Goal: Task Accomplishment & Management: Manage account settings

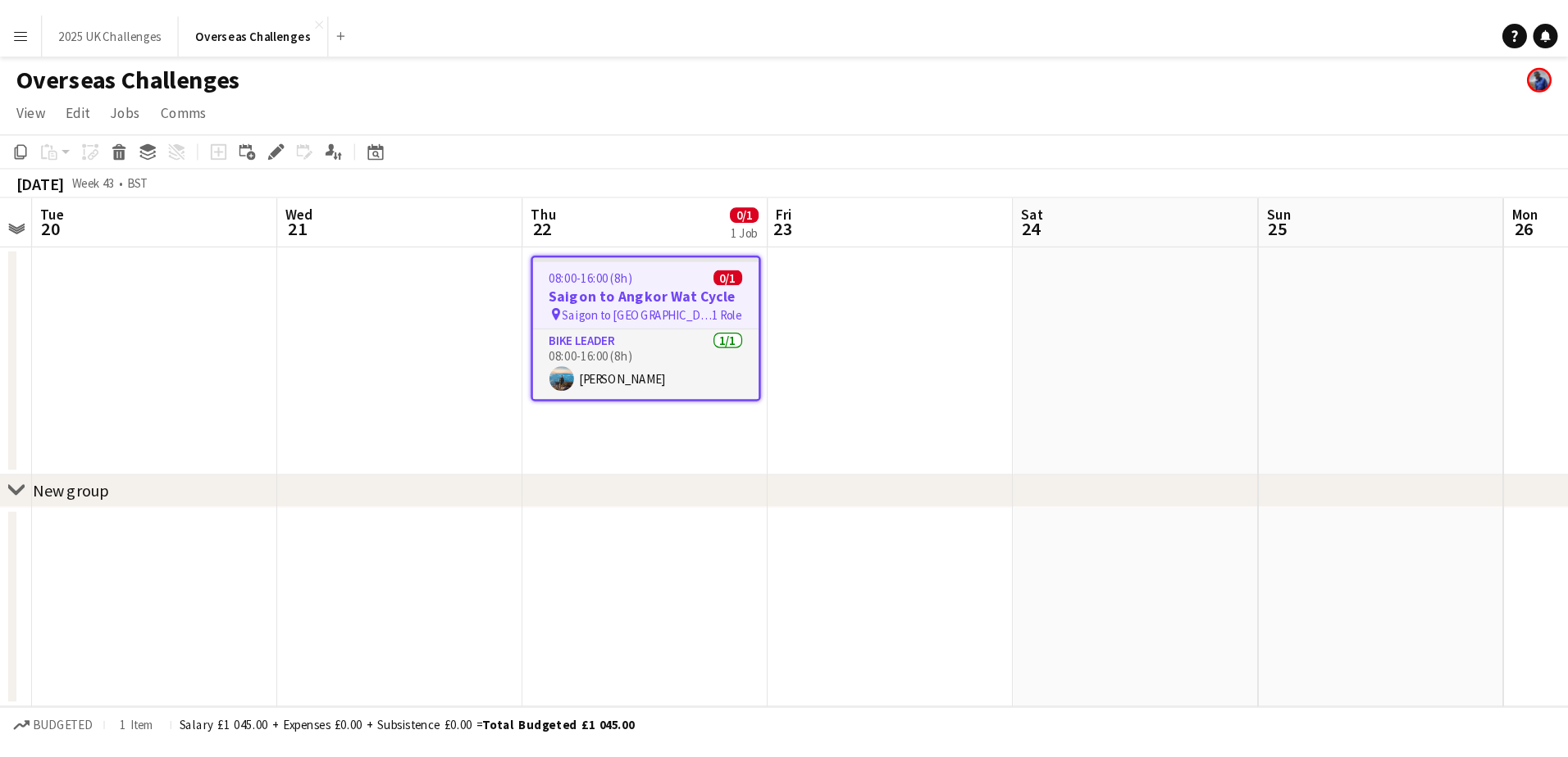
scroll to position [0, 562]
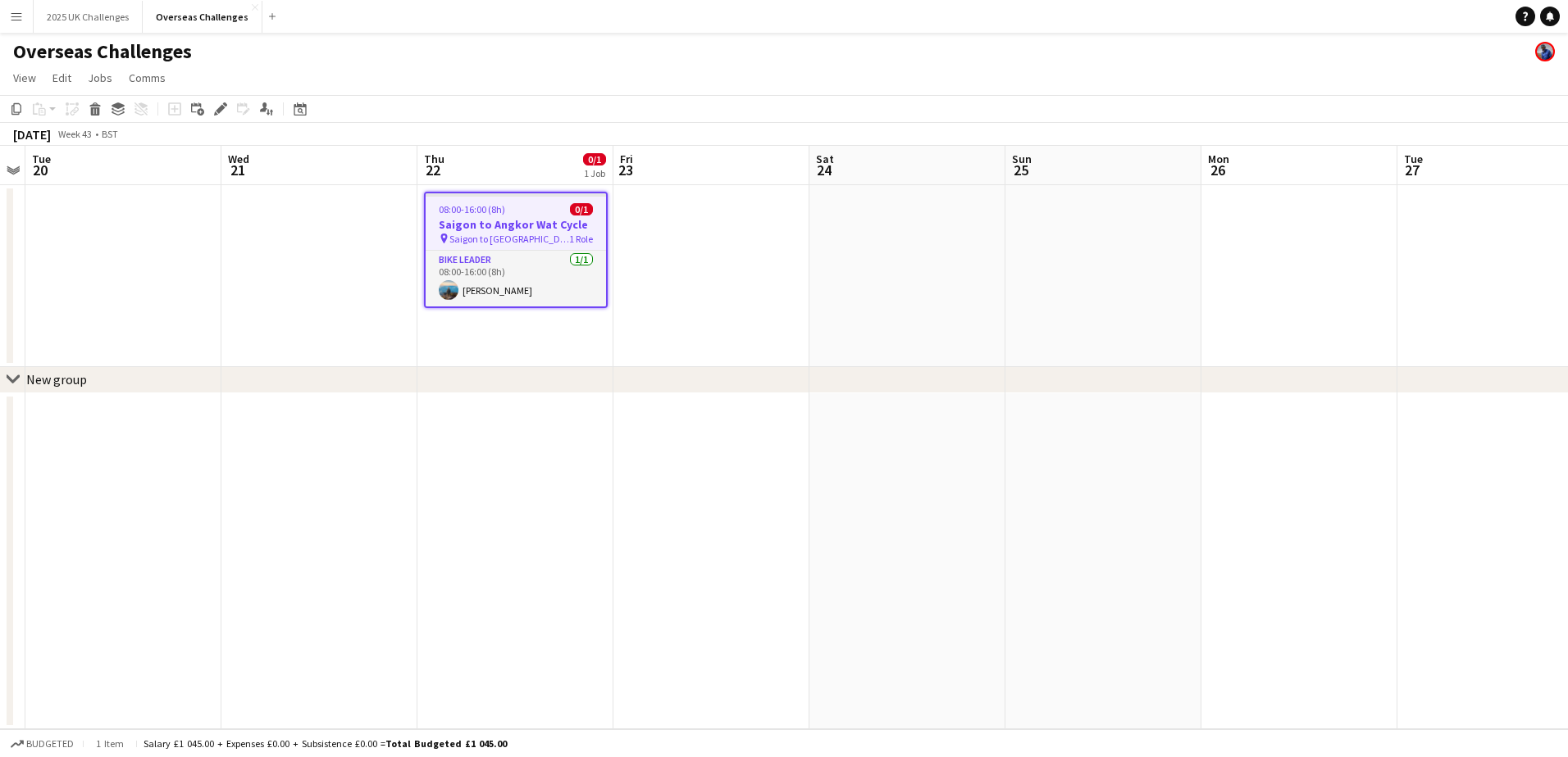
click at [696, 579] on app-date-cell at bounding box center [710, 561] width 196 height 337
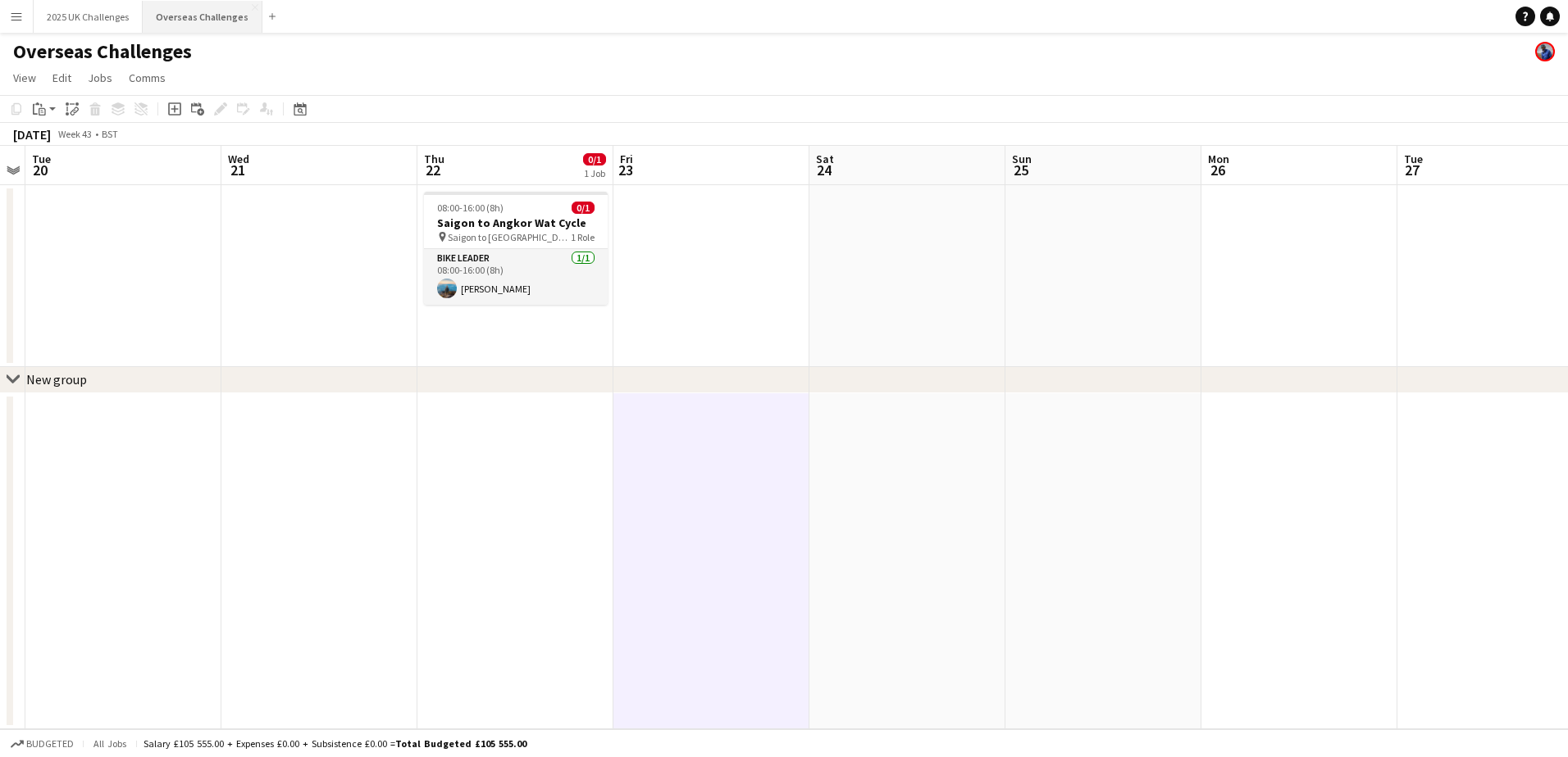
click at [186, 25] on button "Overseas Challenges Close" at bounding box center [203, 17] width 120 height 32
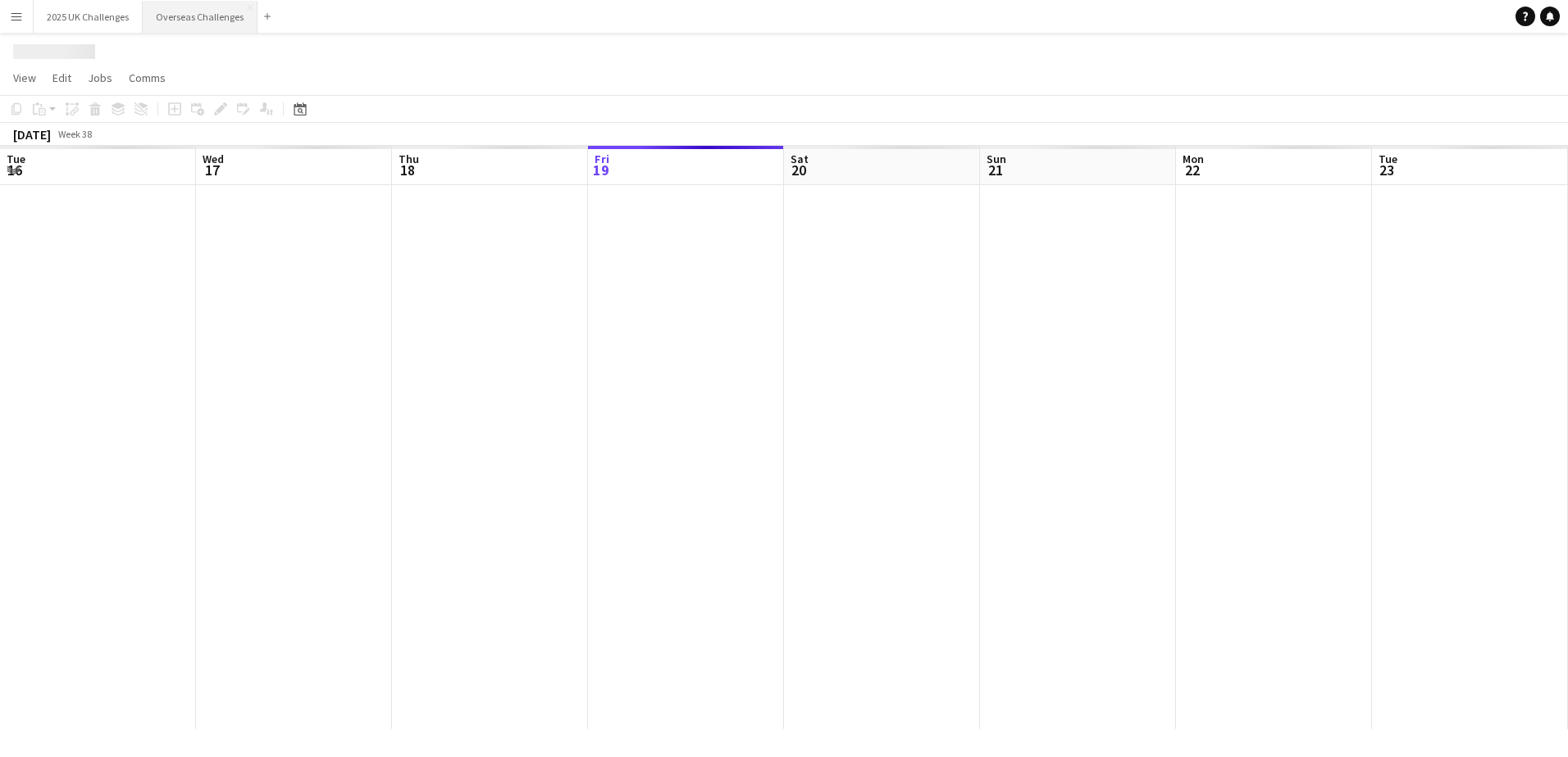
scroll to position [0, 392]
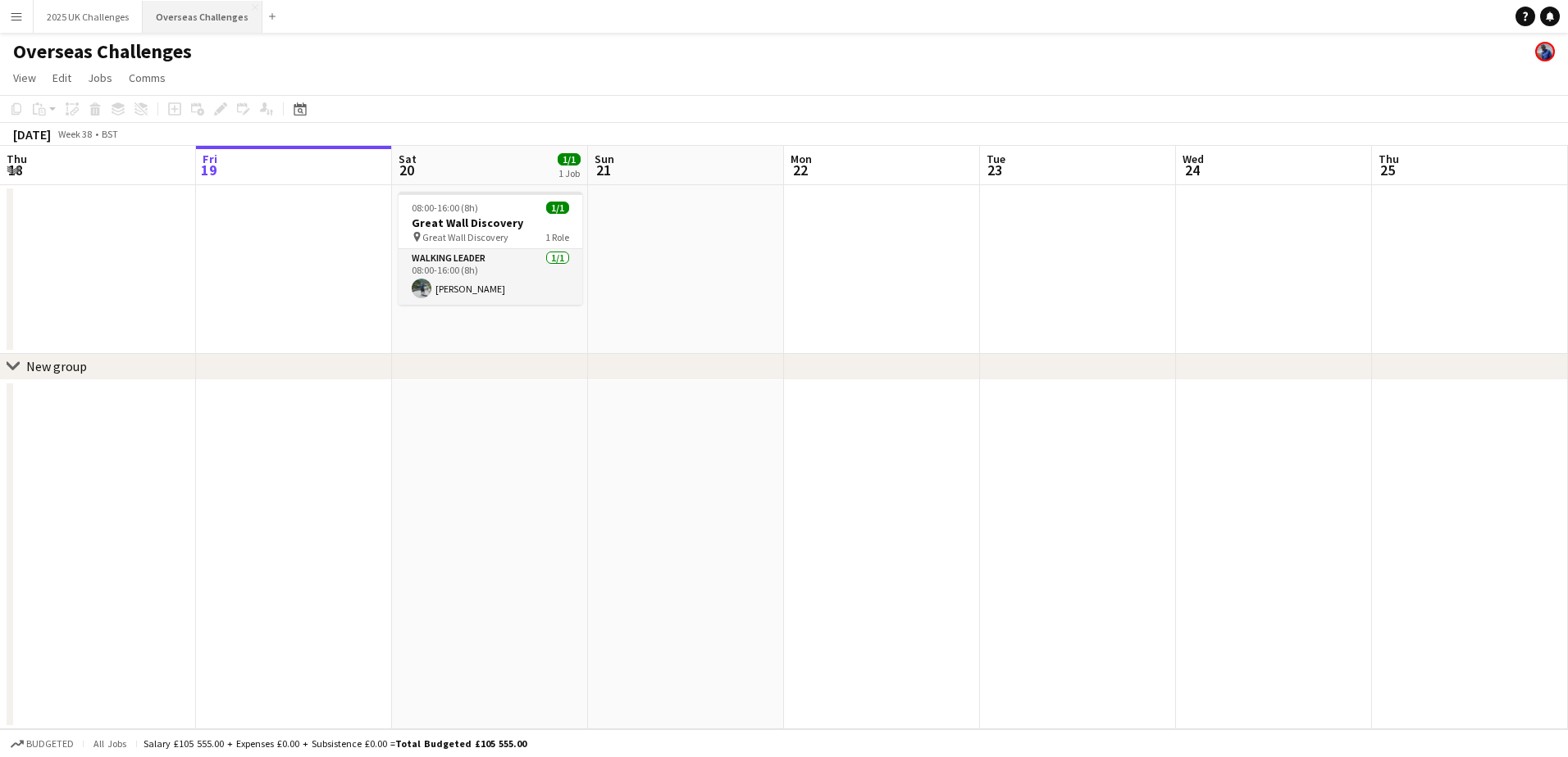
click at [225, 15] on button "Overseas Challenges Close" at bounding box center [203, 17] width 120 height 32
click at [300, 108] on icon "Date picker" at bounding box center [299, 109] width 13 height 13
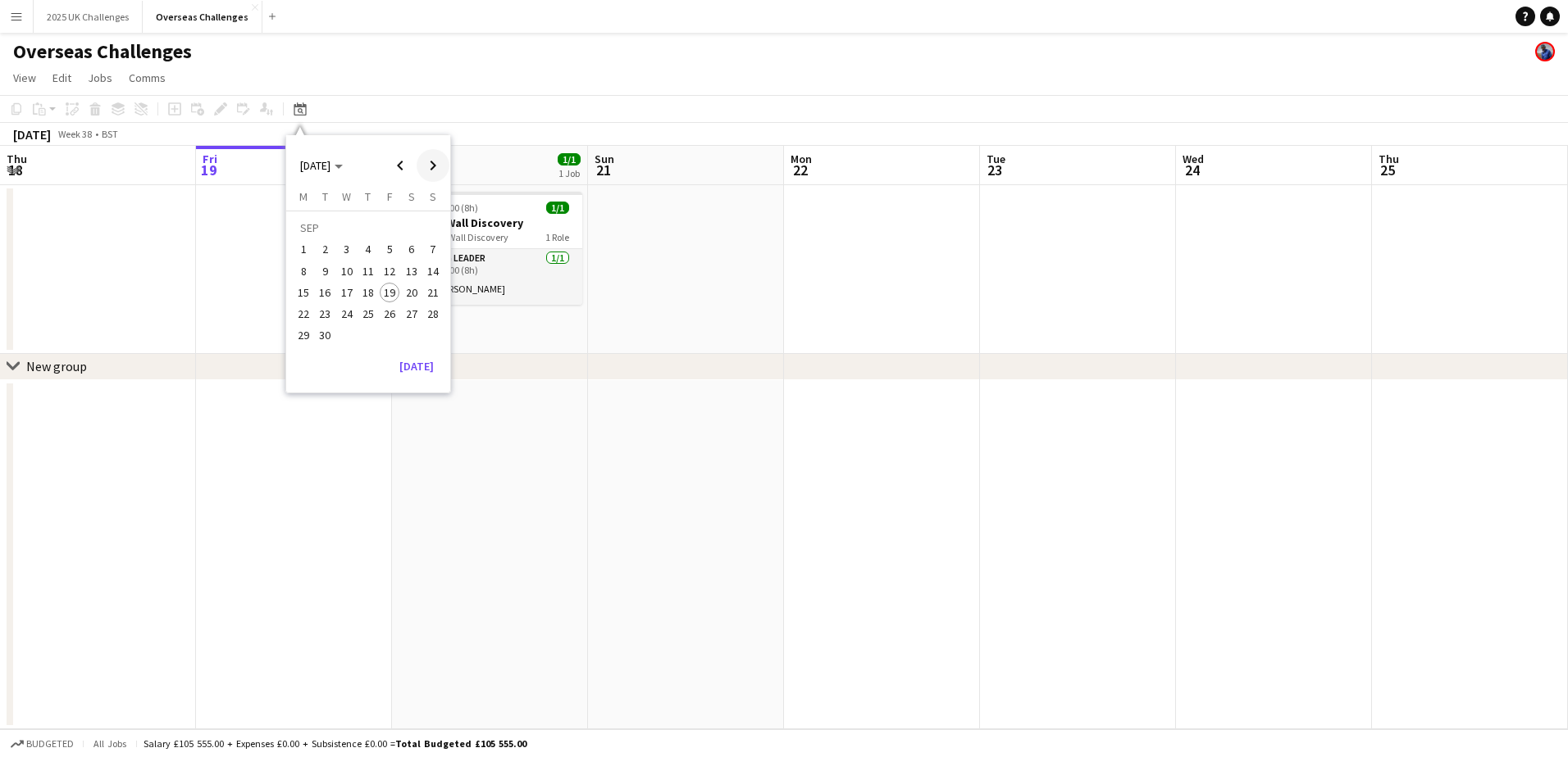
click at [430, 168] on span "Next month" at bounding box center [433, 165] width 33 height 33
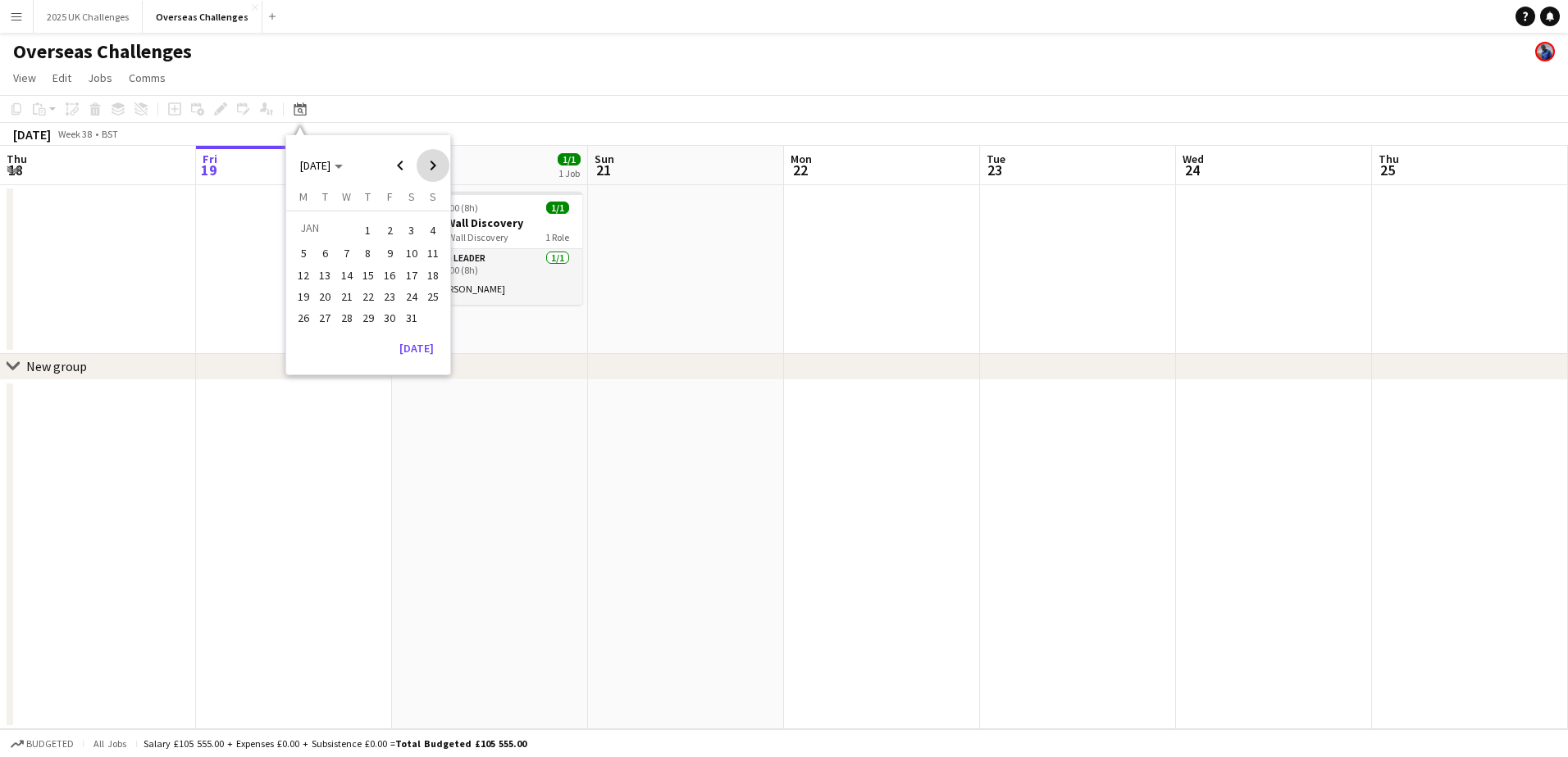
click at [430, 168] on span "Next month" at bounding box center [433, 165] width 33 height 33
click at [310, 334] on span "30" at bounding box center [303, 340] width 20 height 20
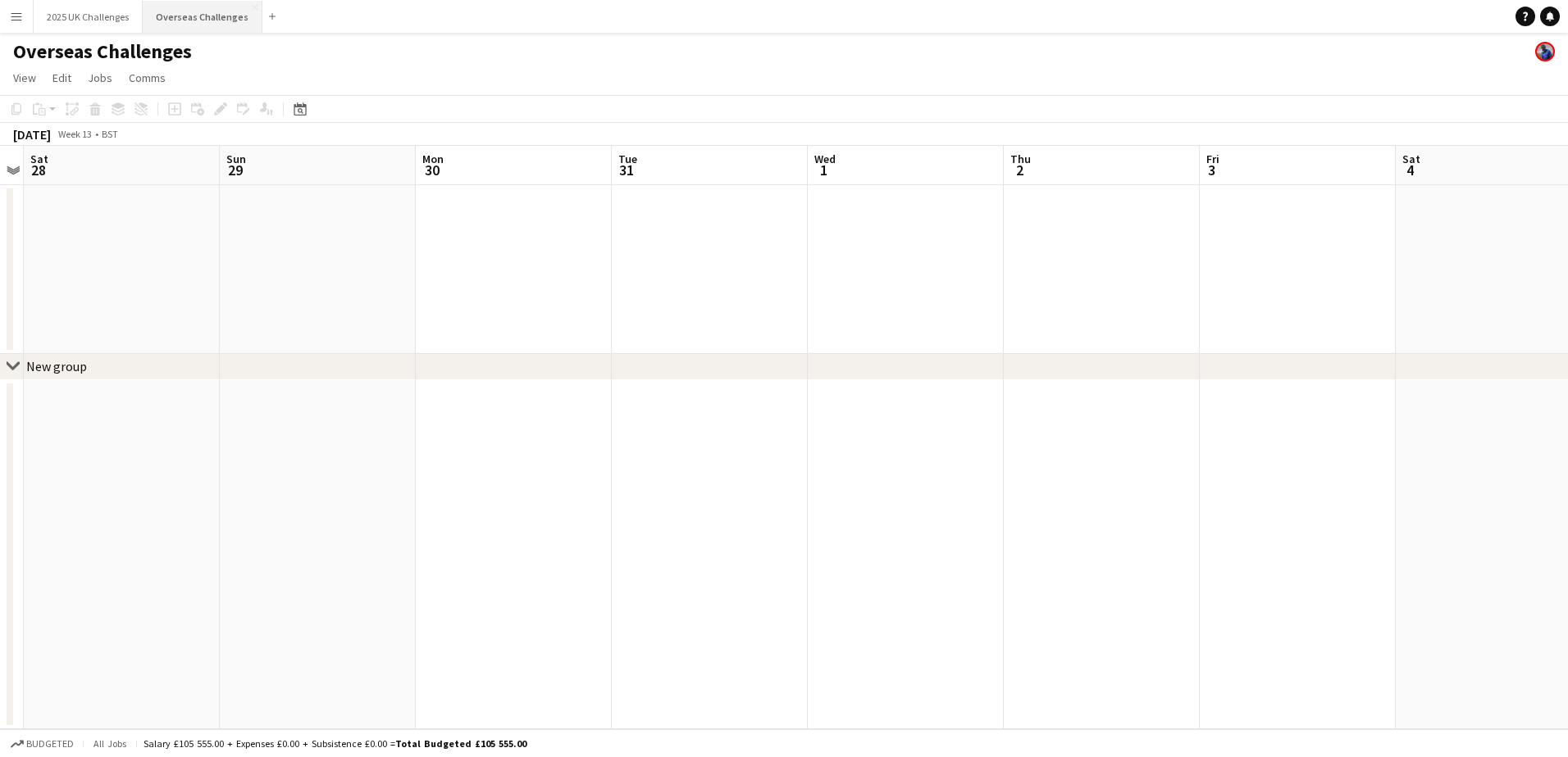
click at [209, 19] on button "Overseas Challenges Close" at bounding box center [203, 17] width 120 height 32
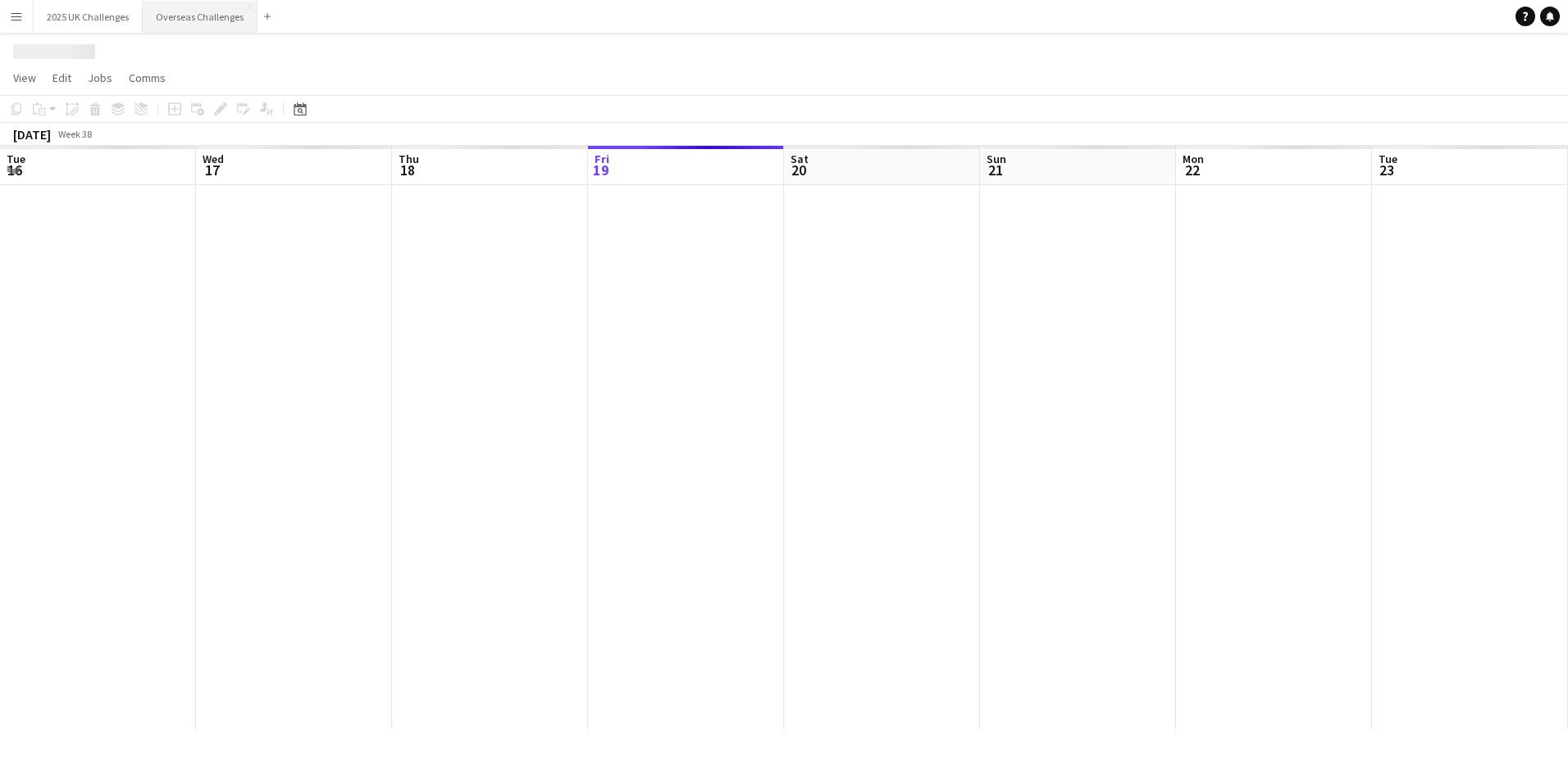
scroll to position [0, 392]
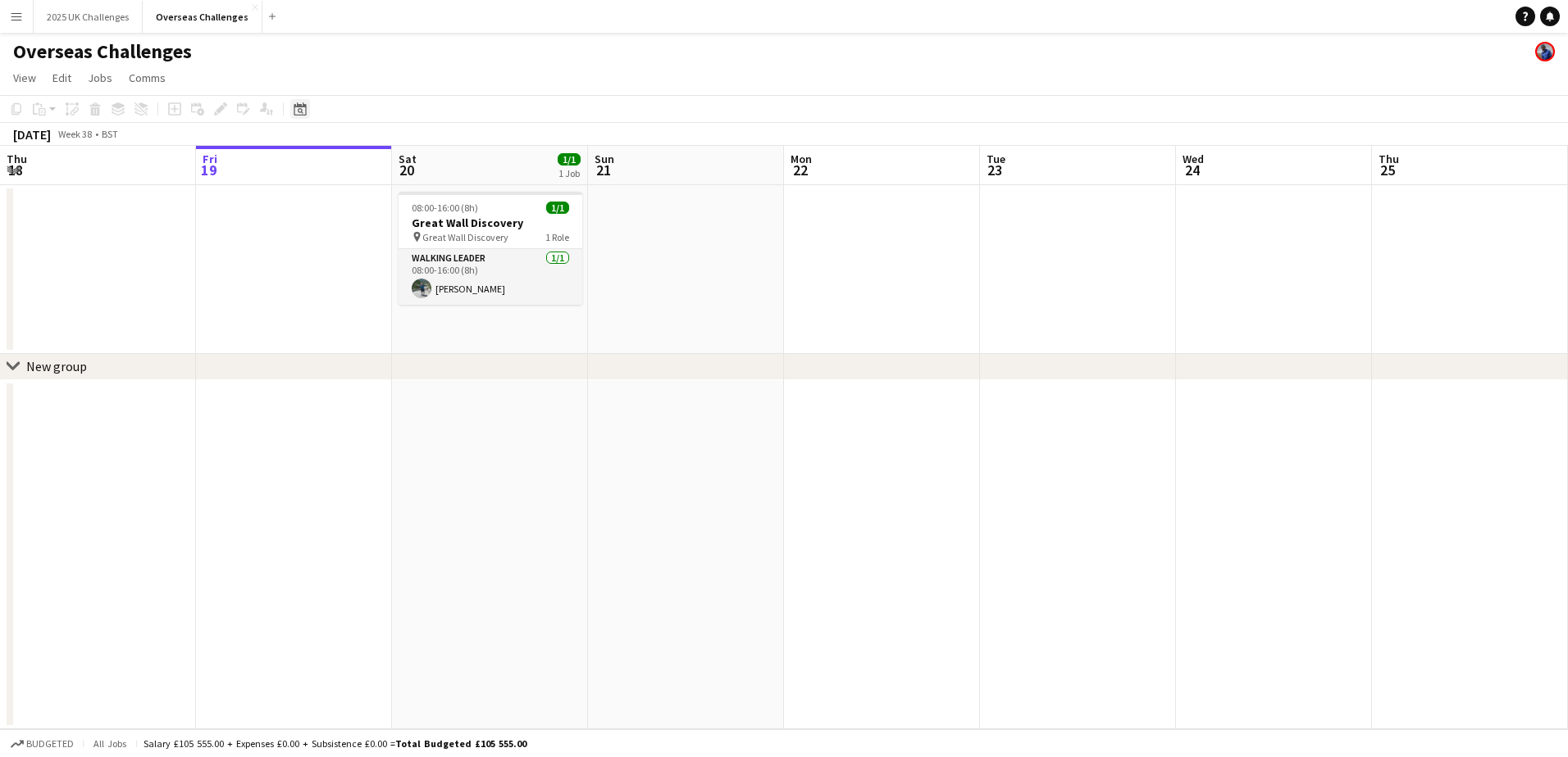
click at [299, 108] on icon "Date picker" at bounding box center [299, 109] width 13 height 13
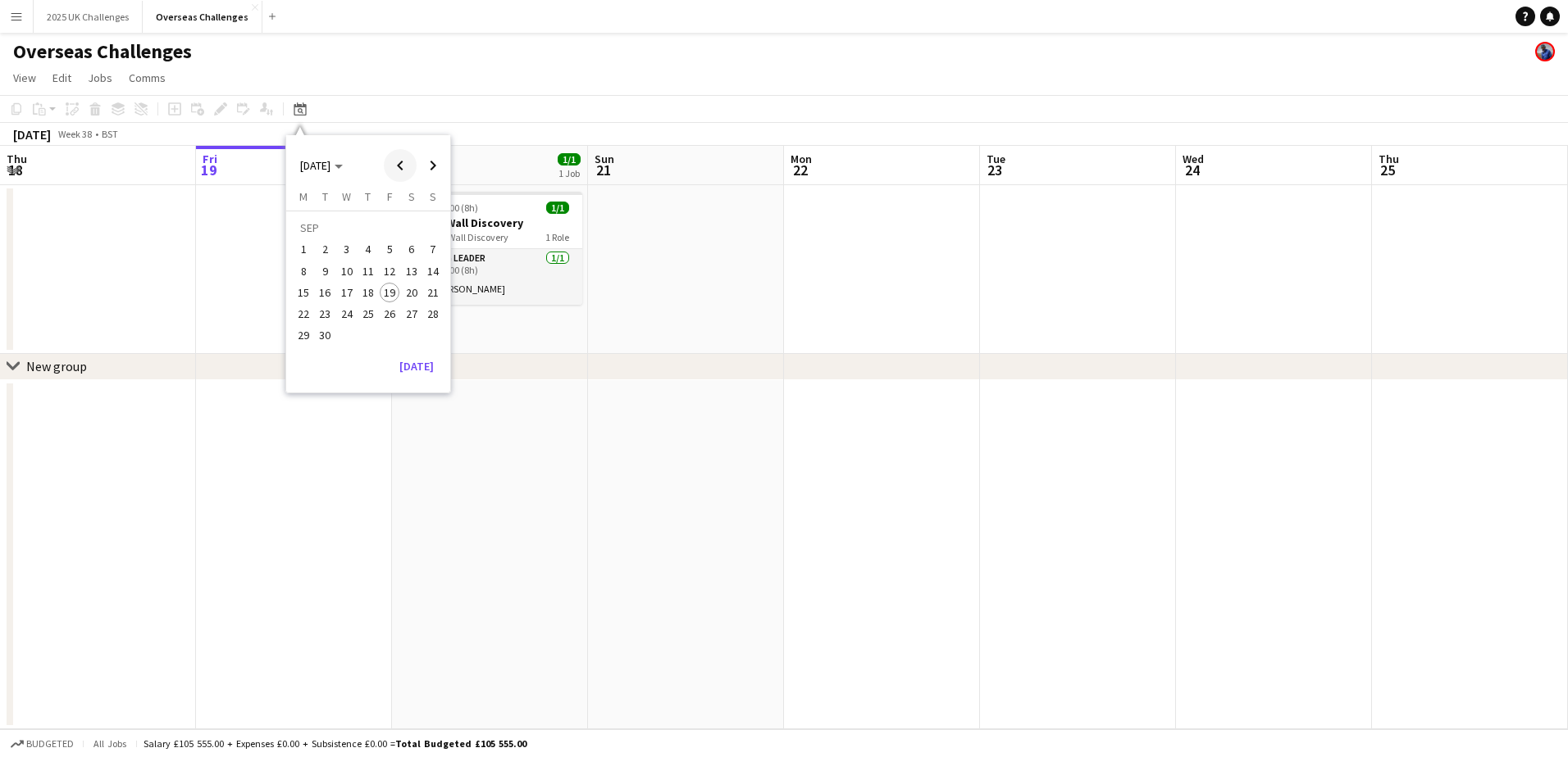
click at [399, 160] on span "Previous month" at bounding box center [400, 165] width 33 height 33
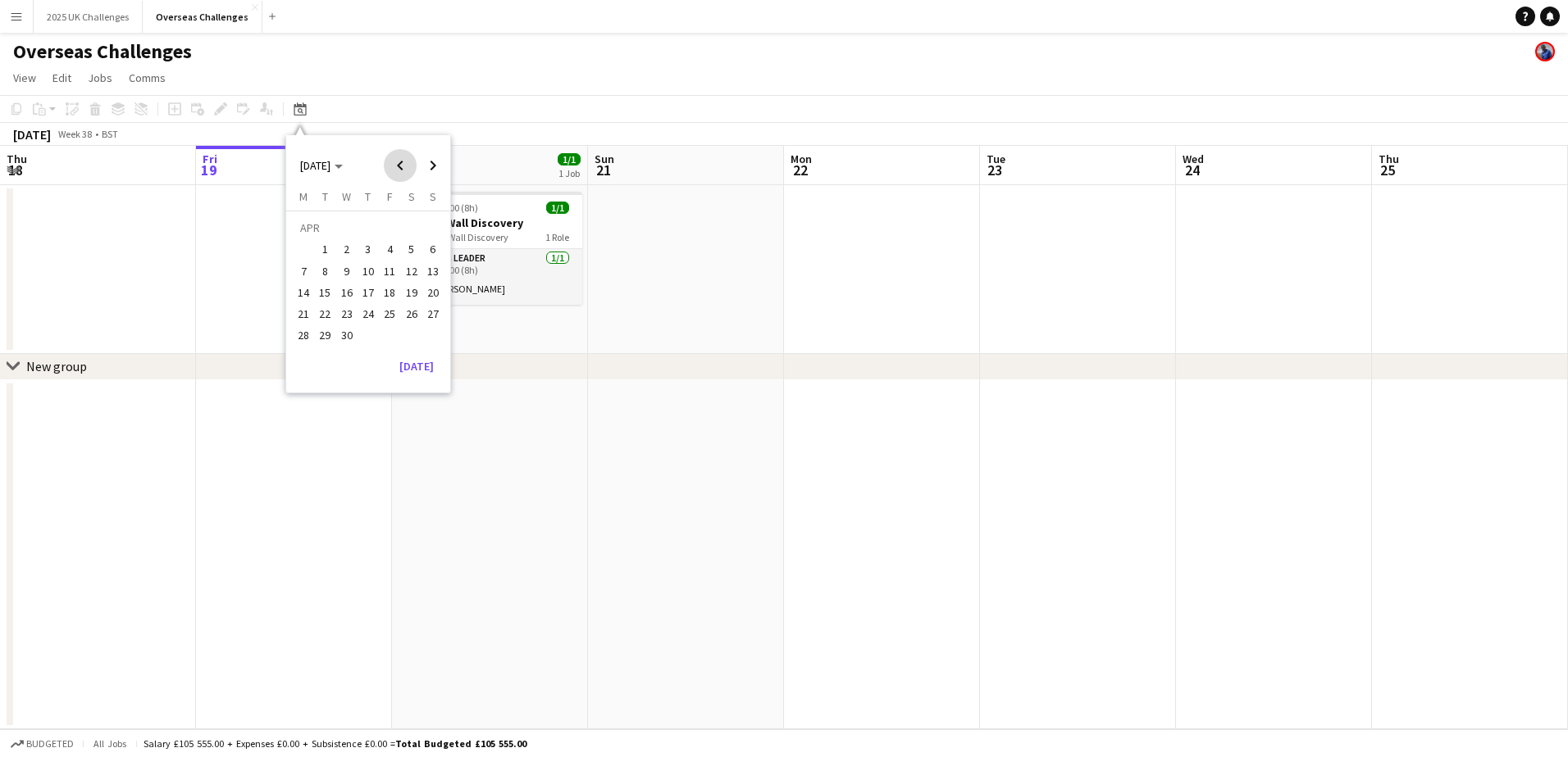
click at [399, 160] on span "Previous month" at bounding box center [400, 165] width 33 height 33
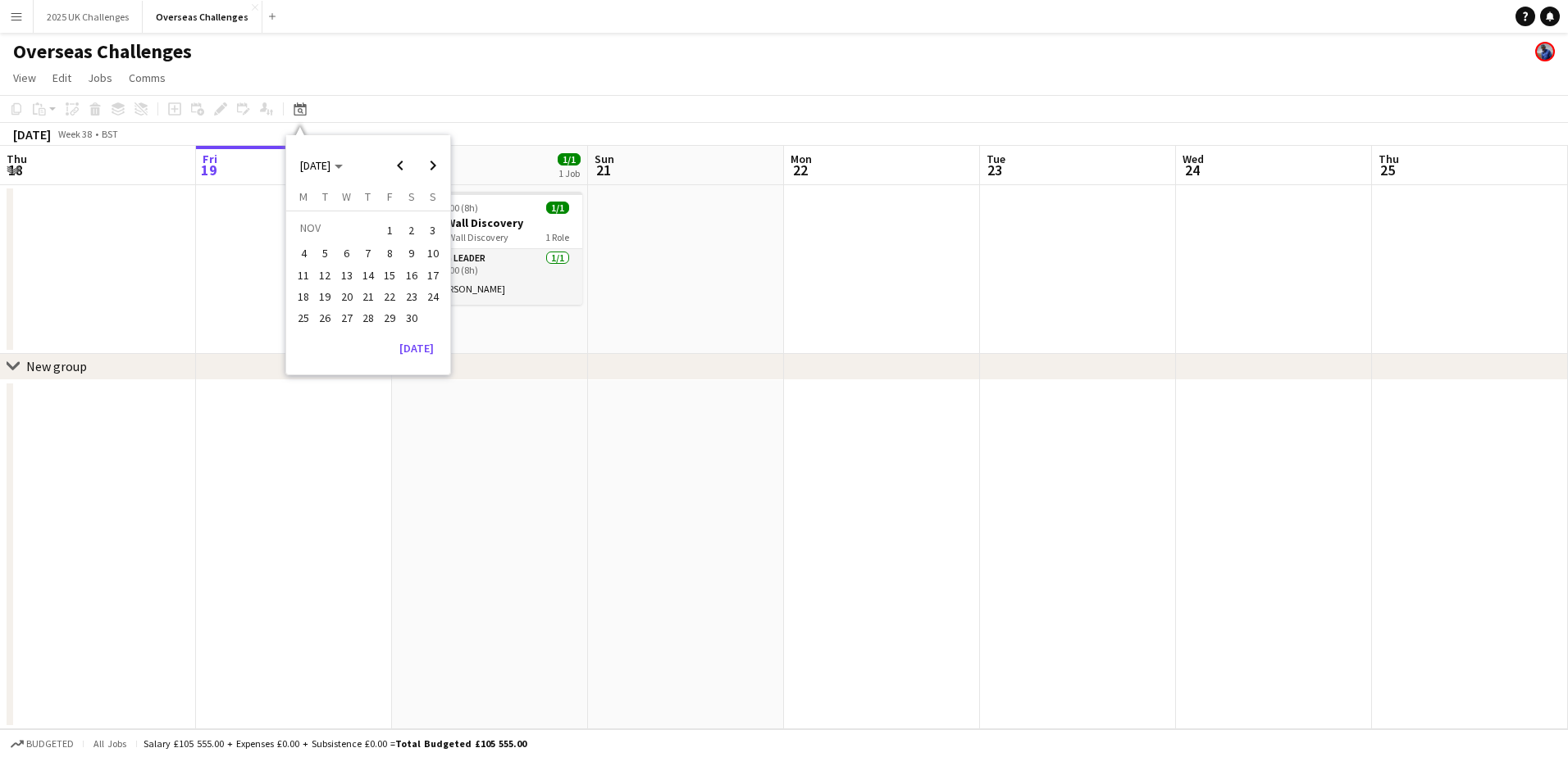
click at [388, 225] on span "1" at bounding box center [389, 230] width 20 height 23
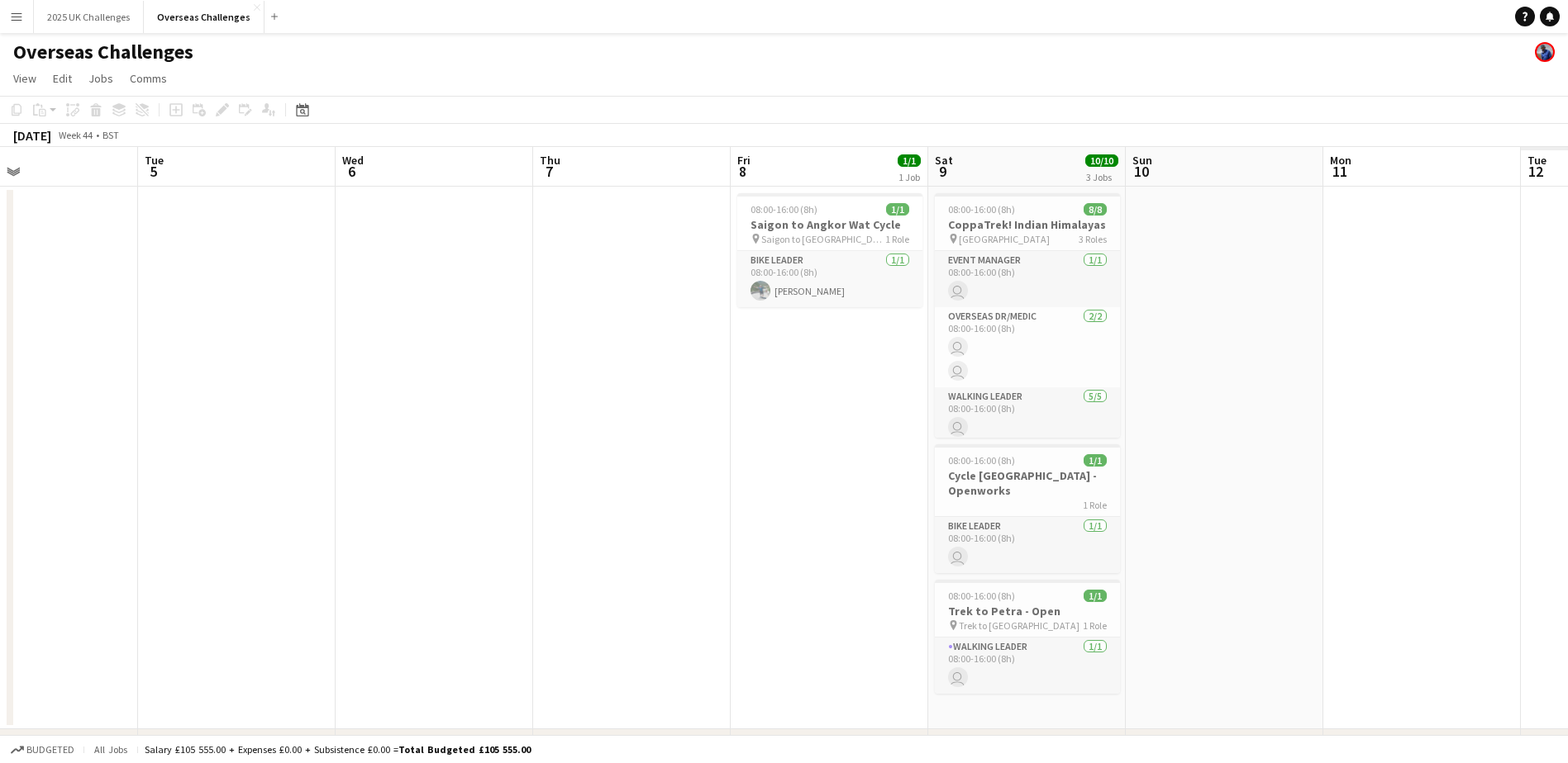
scroll to position [0, 543]
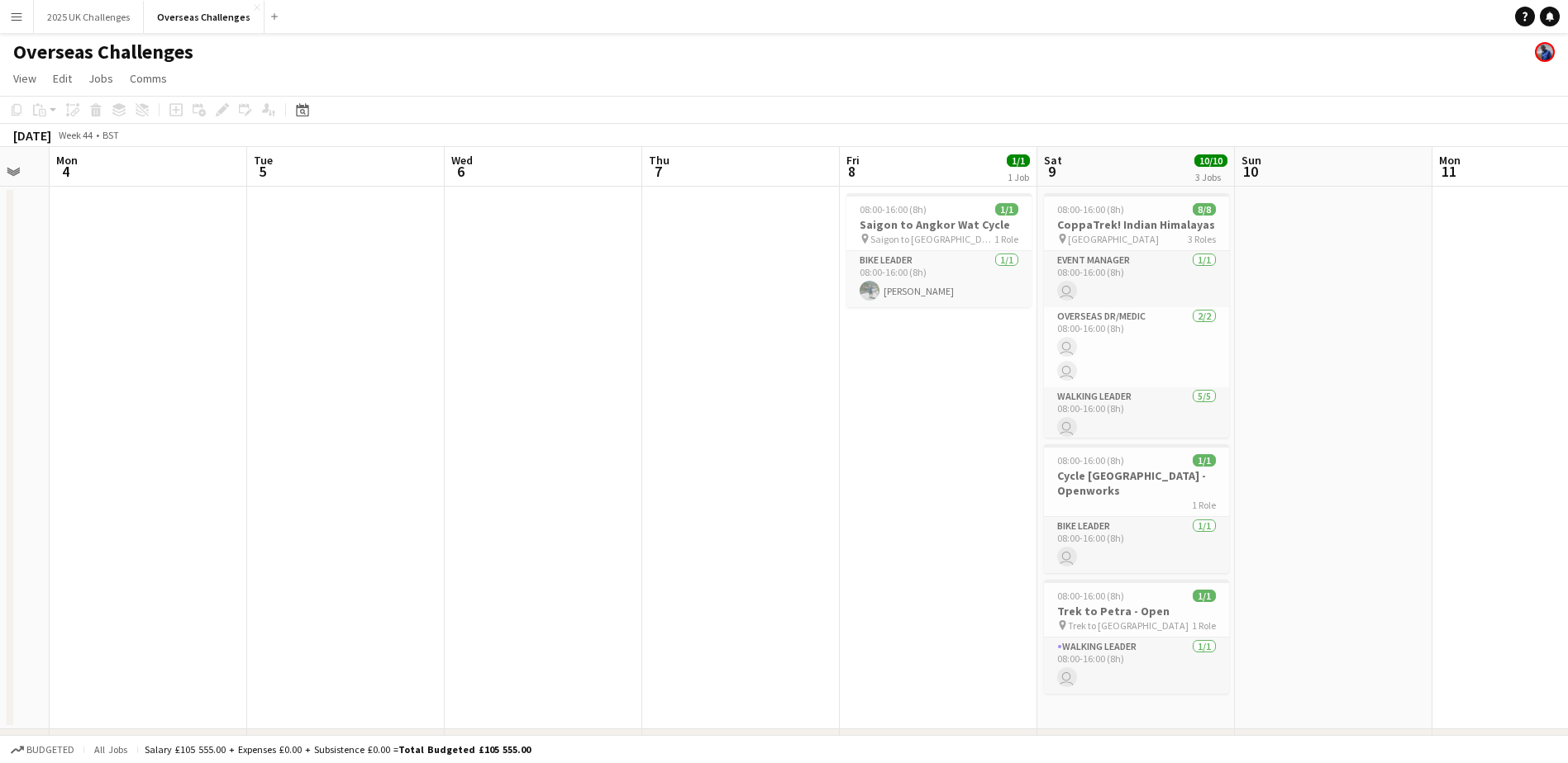
drag, startPoint x: 1156, startPoint y: 404, endPoint x: 193, endPoint y: 401, distance: 963.0
click at [193, 403] on app-calendar-viewport "Fri 1 1/1 1 Job Sat 2 3/3 2 Jobs Sun 3 Mon 4 Tue 5 Wed 6 Thu 7 Fri 8 1/1 1 Job …" at bounding box center [784, 476] width 1568 height 659
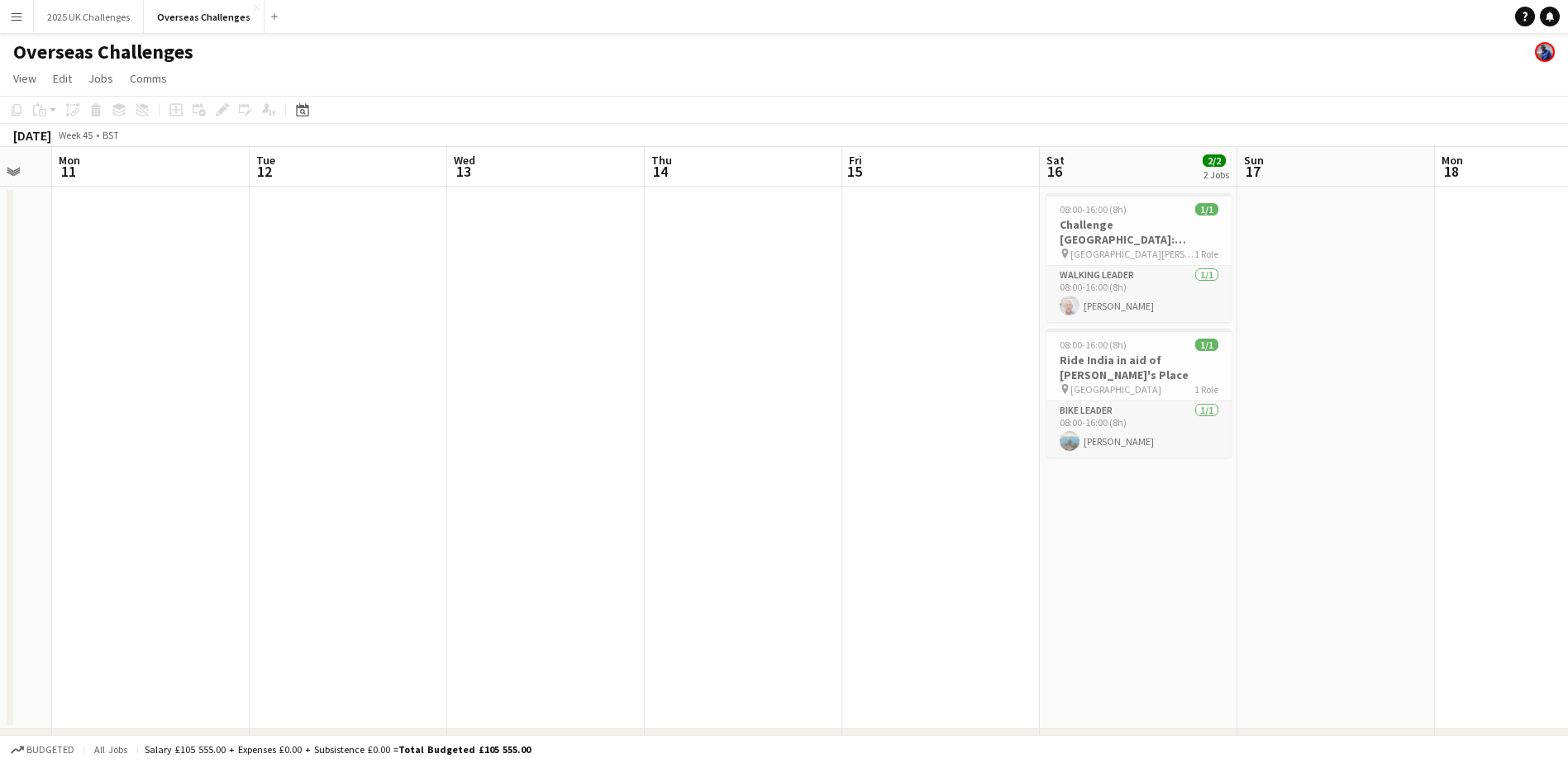
scroll to position [0, 559]
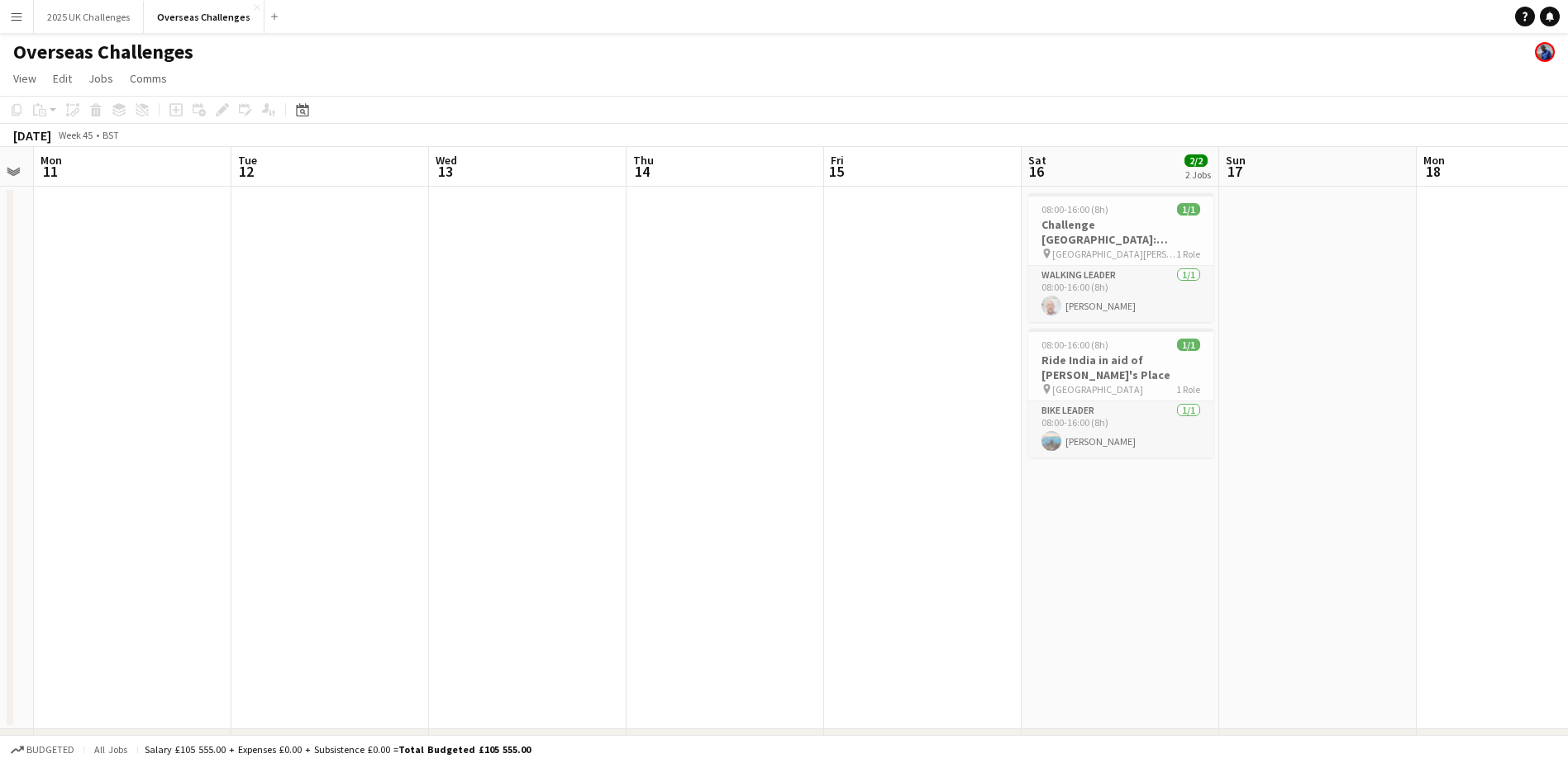
drag, startPoint x: 1439, startPoint y: 443, endPoint x: 40, endPoint y: 454, distance: 1399.0
click at [40, 454] on app-calendar-viewport "Fri 8 1/1 1 Job Sat 9 10/10 3 Jobs Sun 10 Mon 11 Tue 12 Wed 13 Thu 14 Fri 15 Sa…" at bounding box center [784, 476] width 1568 height 659
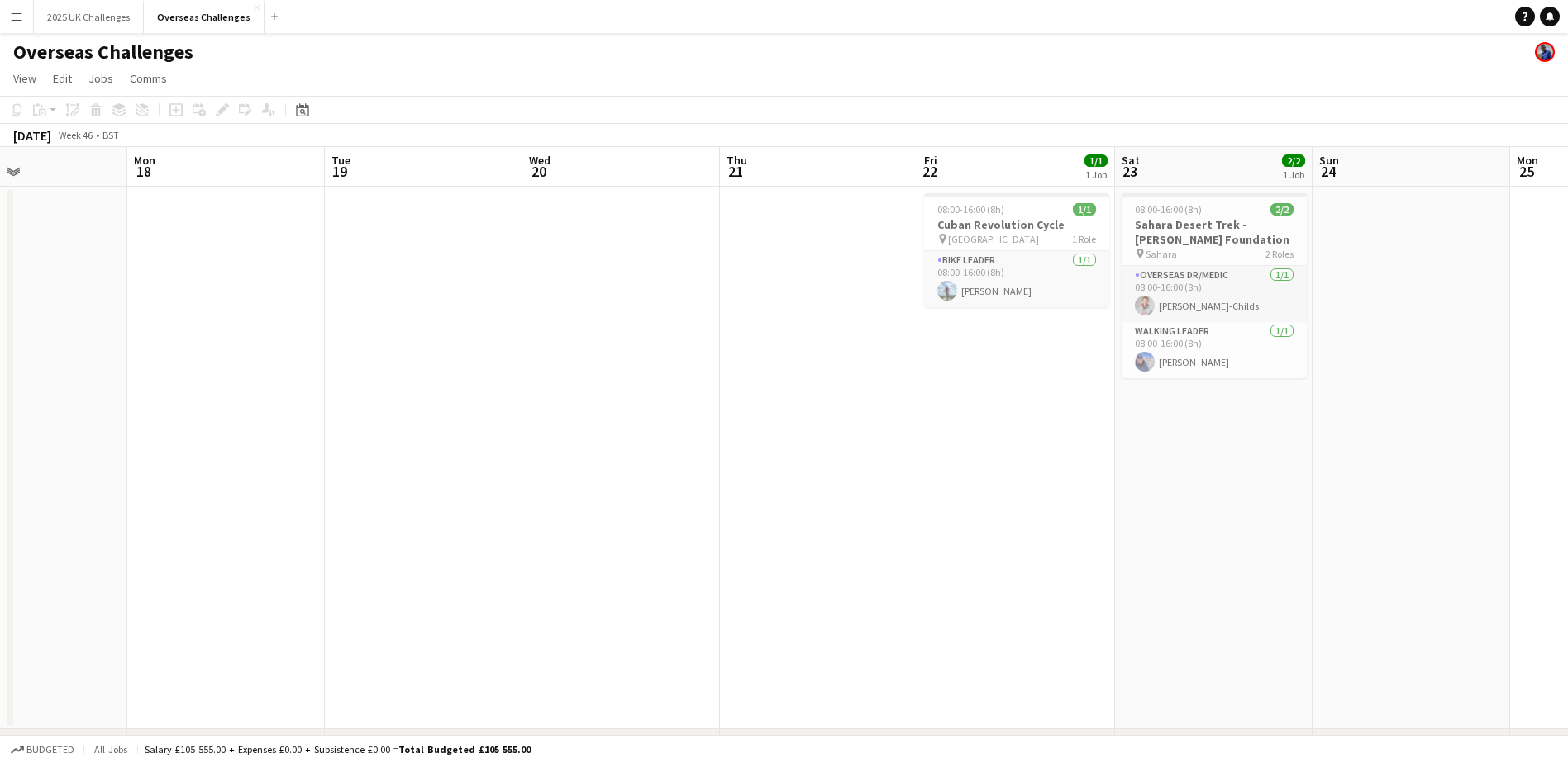
scroll to position [0, 504]
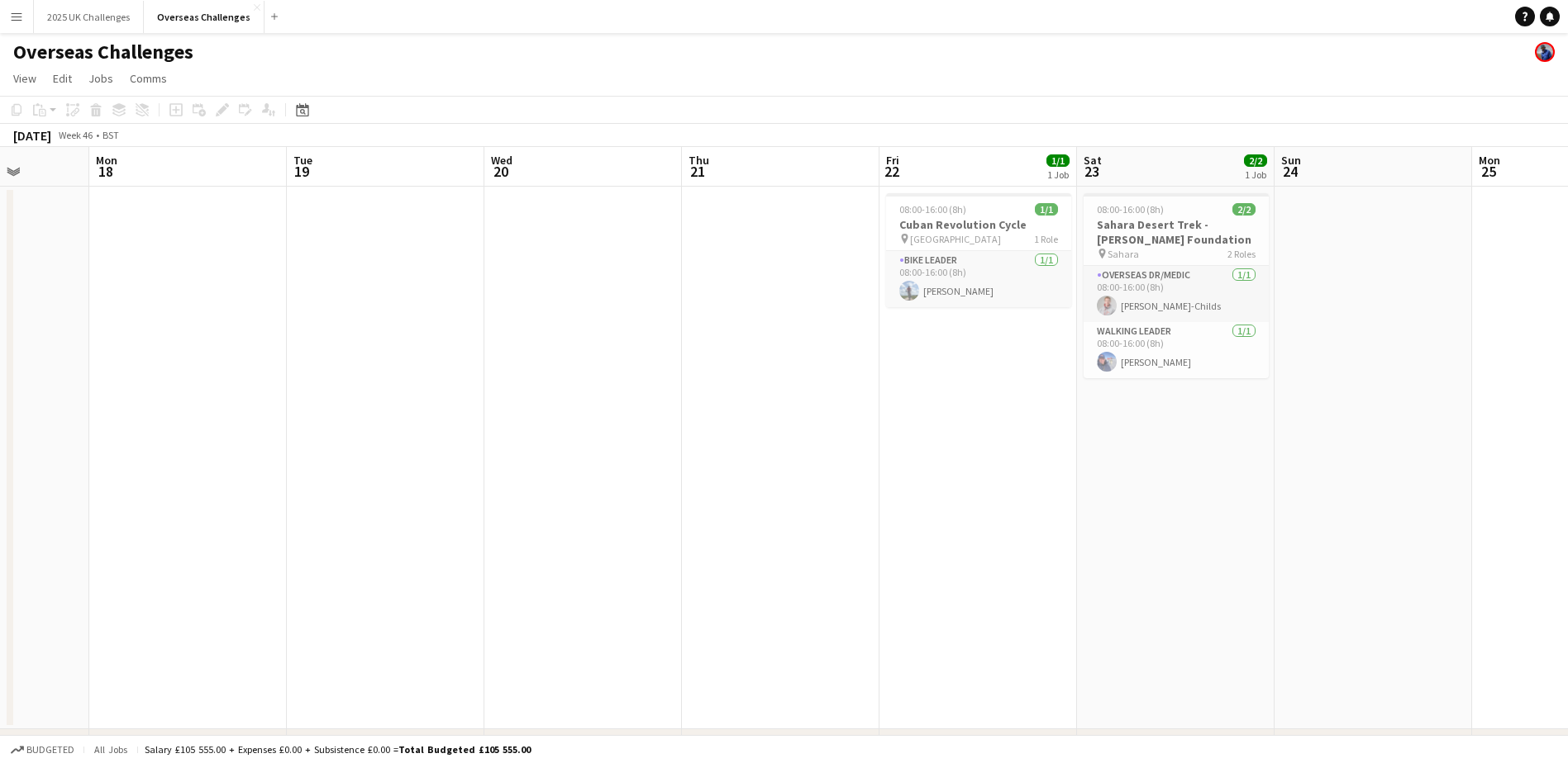
drag, startPoint x: 1367, startPoint y: 453, endPoint x: 39, endPoint y: 461, distance: 1328.0
click at [39, 461] on app-calendar-viewport "Fri 15 Sat 16 2/2 2 Jobs Sun 17 Mon 18 Tue 19 Wed 20 Thu 21 Fri 22 1/1 1 Job Sa…" at bounding box center [784, 476] width 1568 height 659
click at [290, 107] on div "Date picker [DATE] [DATE] [DATE] M [DATE] T [DATE] W [DATE] T [DATE] F [DATE] S…" at bounding box center [297, 110] width 37 height 20
click at [301, 107] on icon at bounding box center [302, 110] width 12 height 13
click at [401, 171] on span "Previous month" at bounding box center [404, 167] width 33 height 33
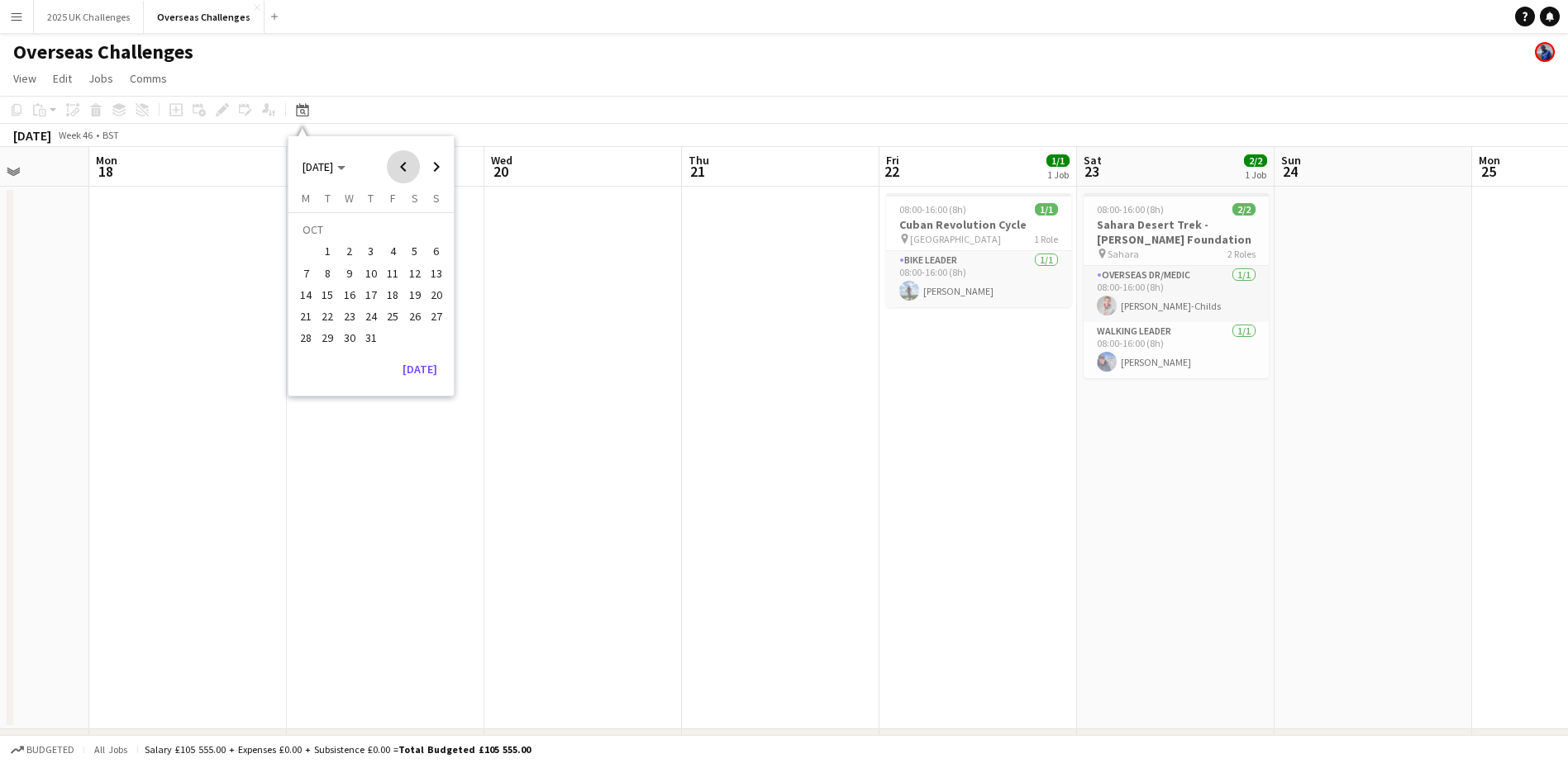
click at [401, 171] on span "Previous month" at bounding box center [404, 167] width 33 height 33
click at [431, 225] on span "1" at bounding box center [436, 232] width 20 height 23
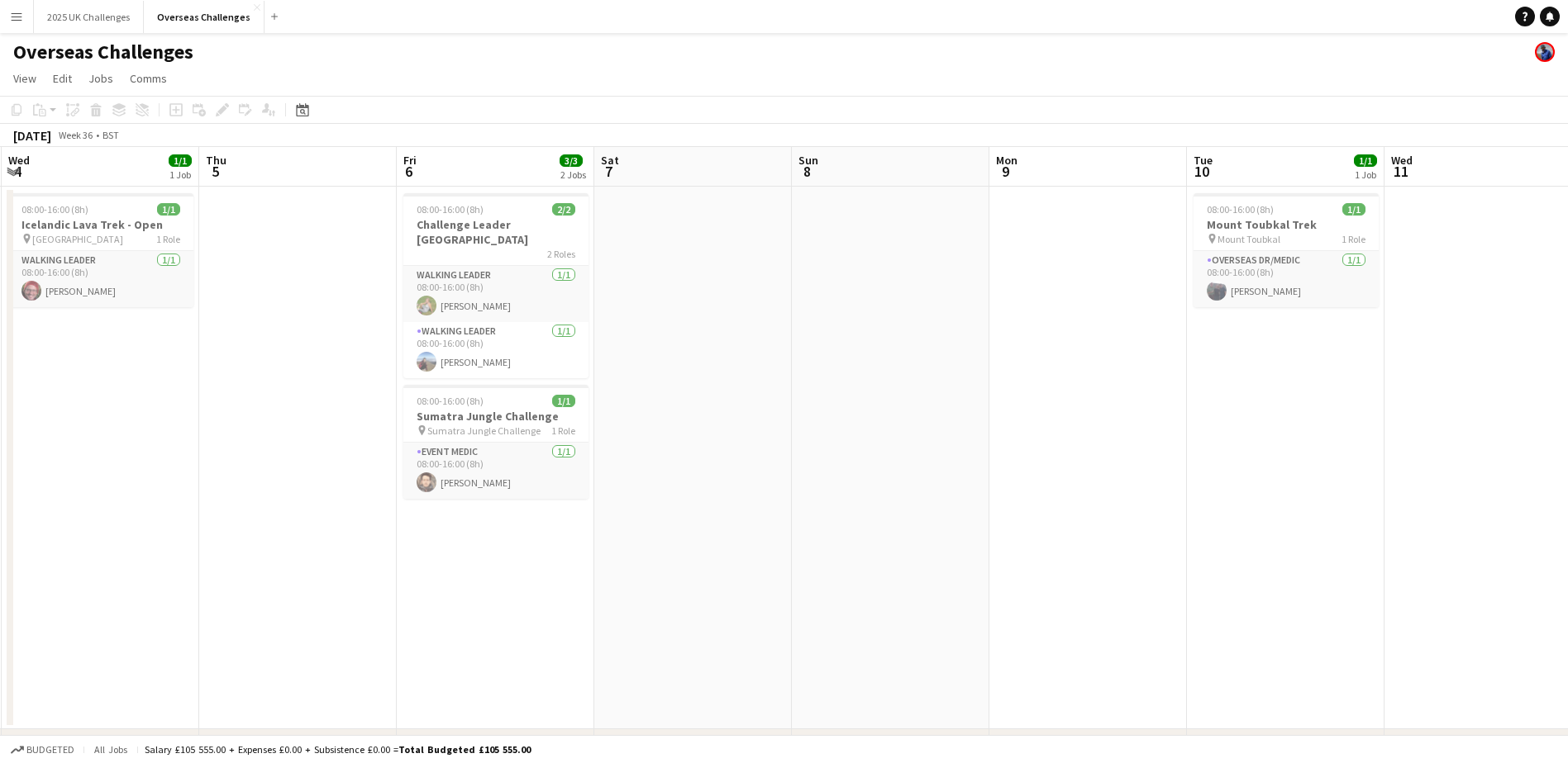
drag, startPoint x: 1242, startPoint y: 489, endPoint x: 234, endPoint y: 504, distance: 1008.1
click at [234, 504] on app-calendar-viewport "Sun 1 Mon 2 Tue 3 Wed 4 1/1 1 Job Thu 5 Fri 6 3/3 2 Jobs Sat 7 Sun 8 Mon 9 Tue …" at bounding box center [784, 476] width 1568 height 659
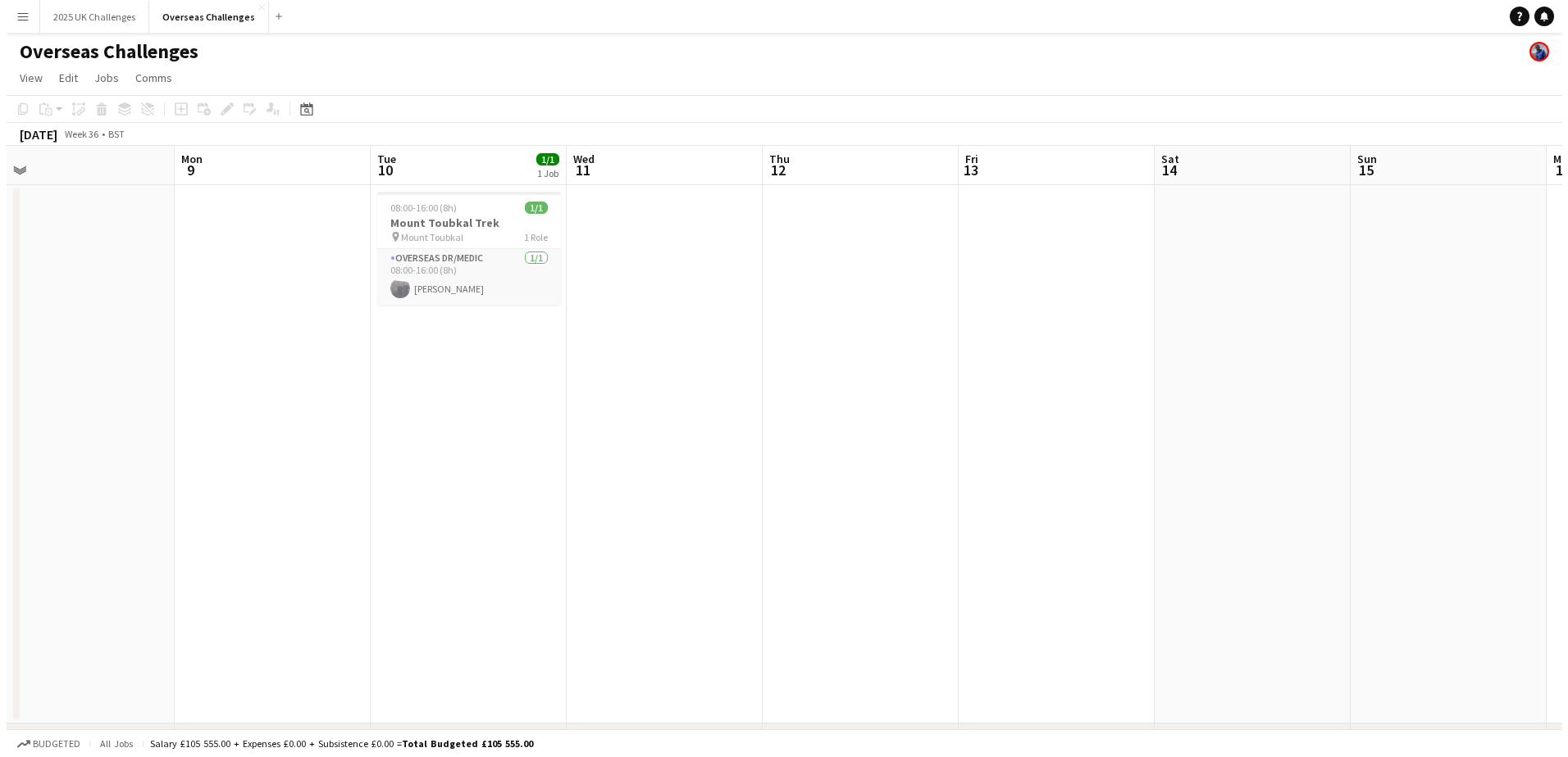
scroll to position [0, 642]
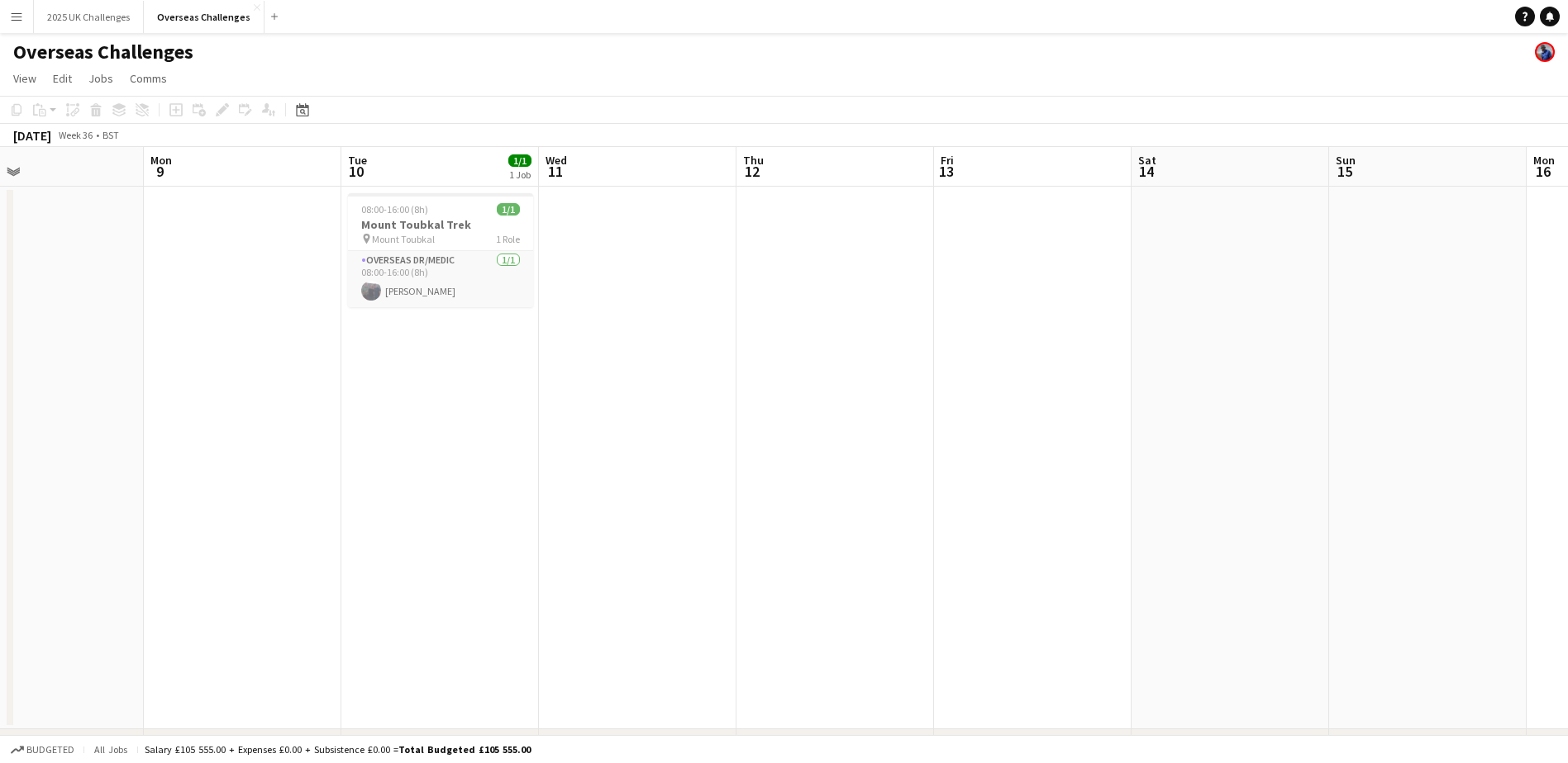
drag, startPoint x: 1228, startPoint y: 510, endPoint x: 383, endPoint y: 525, distance: 845.1
click at [383, 525] on app-calendar-viewport "Thu 5 Fri 6 3/3 2 Jobs Sat 7 Sun 8 Mon 9 Tue 10 1/1 1 Job Wed 11 Thu 12 Fri 13 …" at bounding box center [784, 476] width 1568 height 659
click at [448, 231] on h3 "Mount Toubkal Trek" at bounding box center [440, 225] width 185 height 15
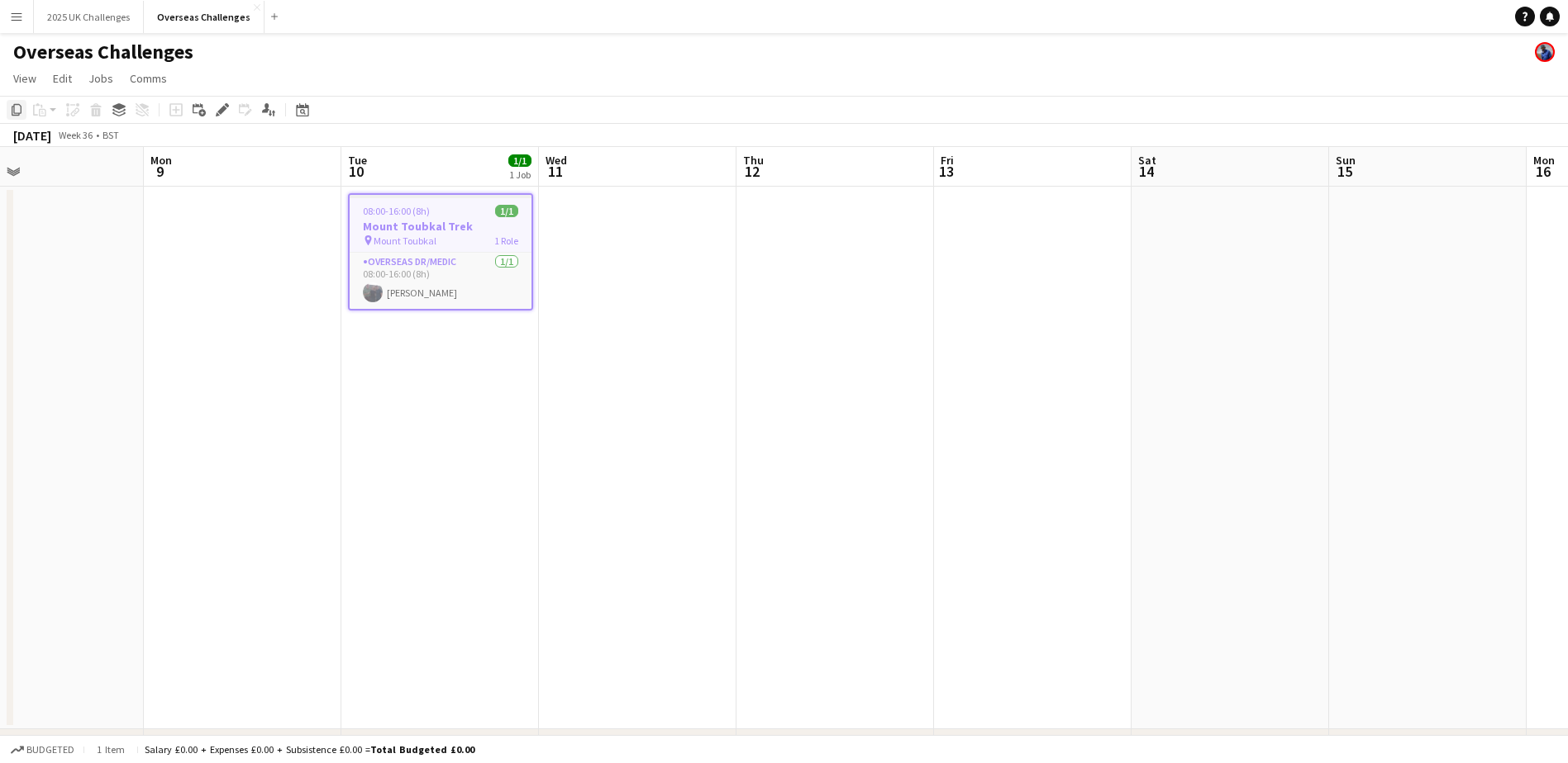
click at [13, 103] on div "Copy" at bounding box center [17, 110] width 20 height 20
click at [210, 20] on button "Overseas Challenges Close" at bounding box center [204, 17] width 121 height 32
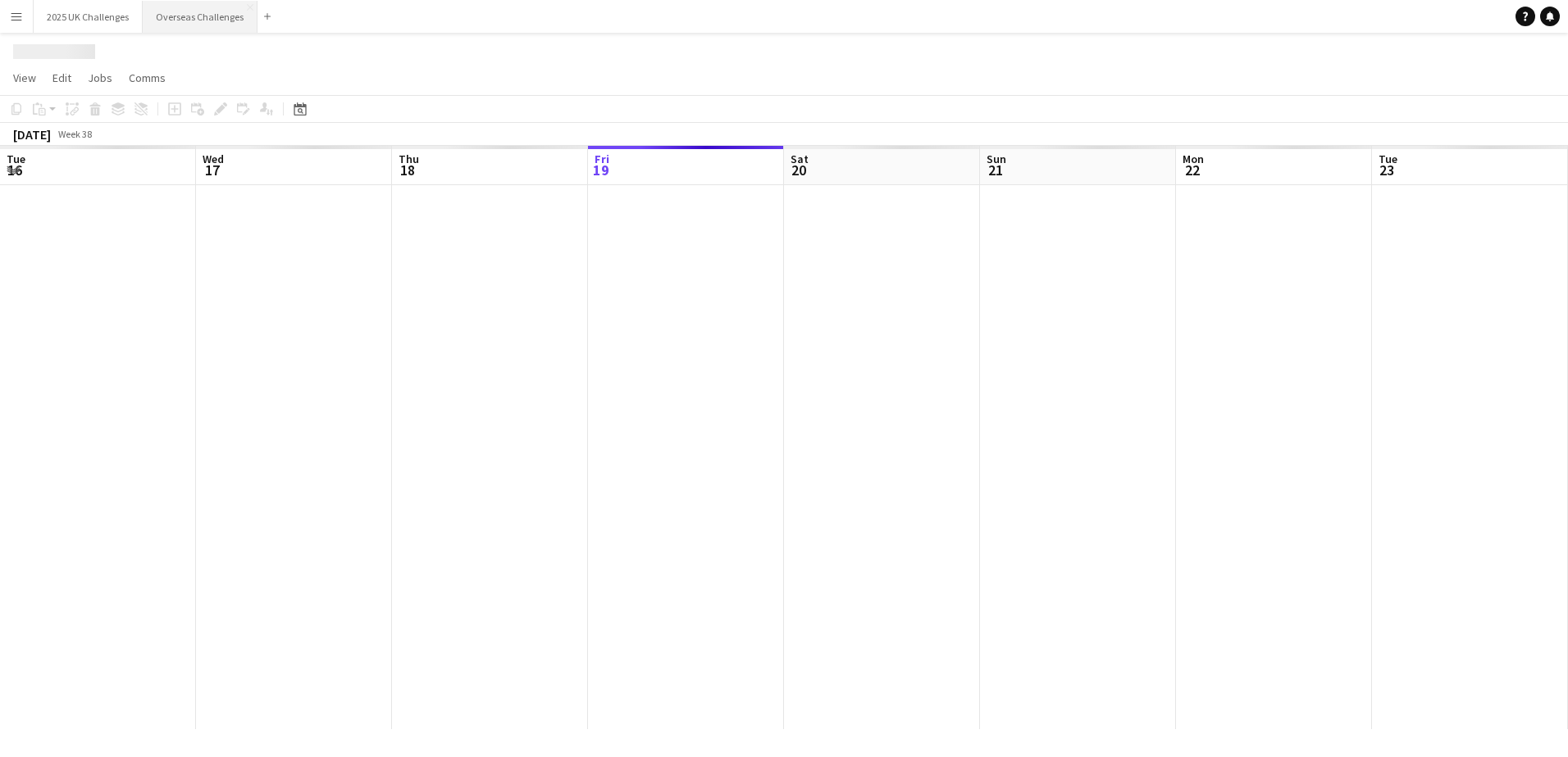
scroll to position [0, 392]
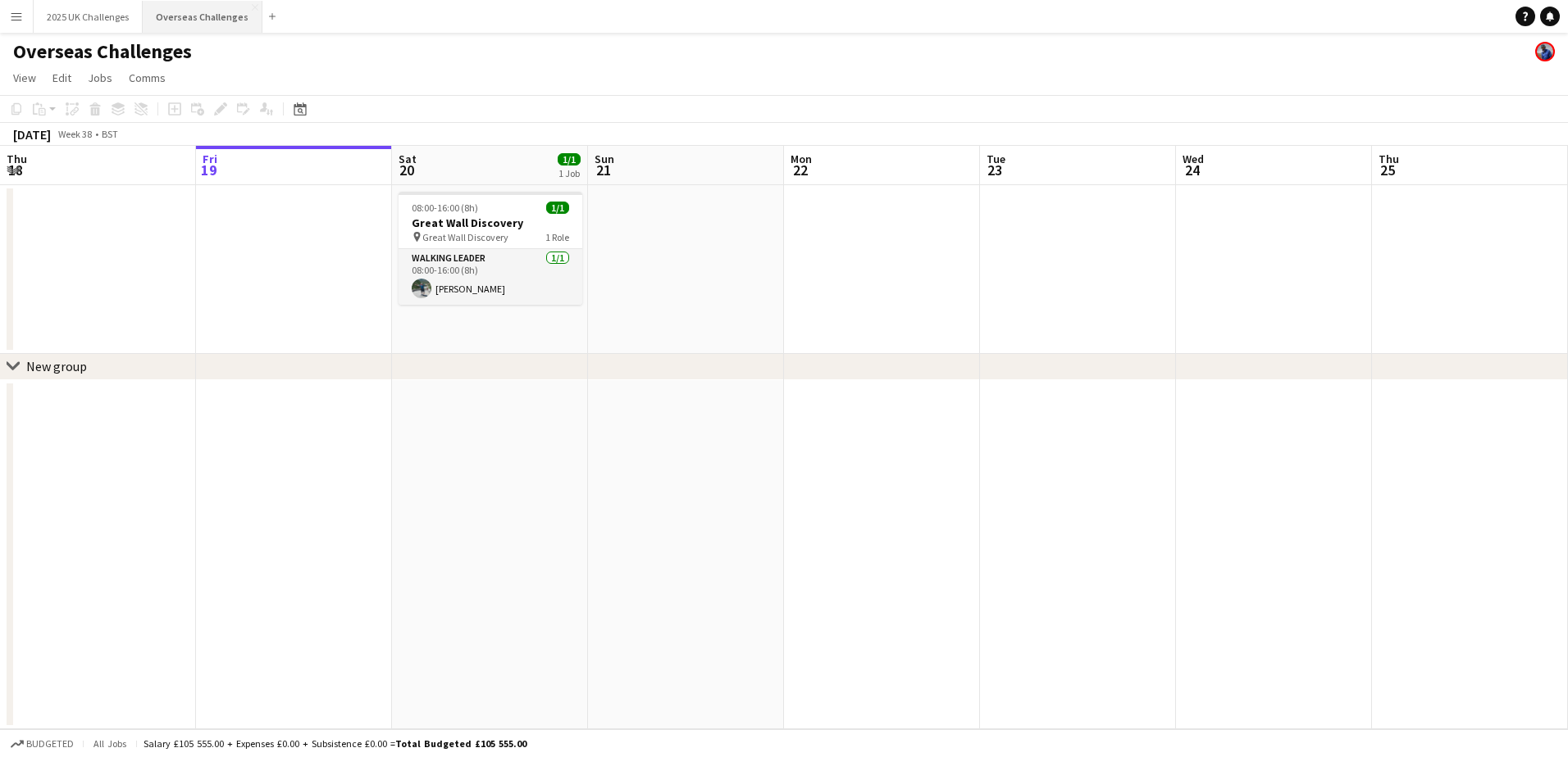
click at [208, 20] on button "Overseas Challenges Close" at bounding box center [203, 17] width 120 height 32
click at [301, 112] on icon at bounding box center [300, 111] width 6 height 6
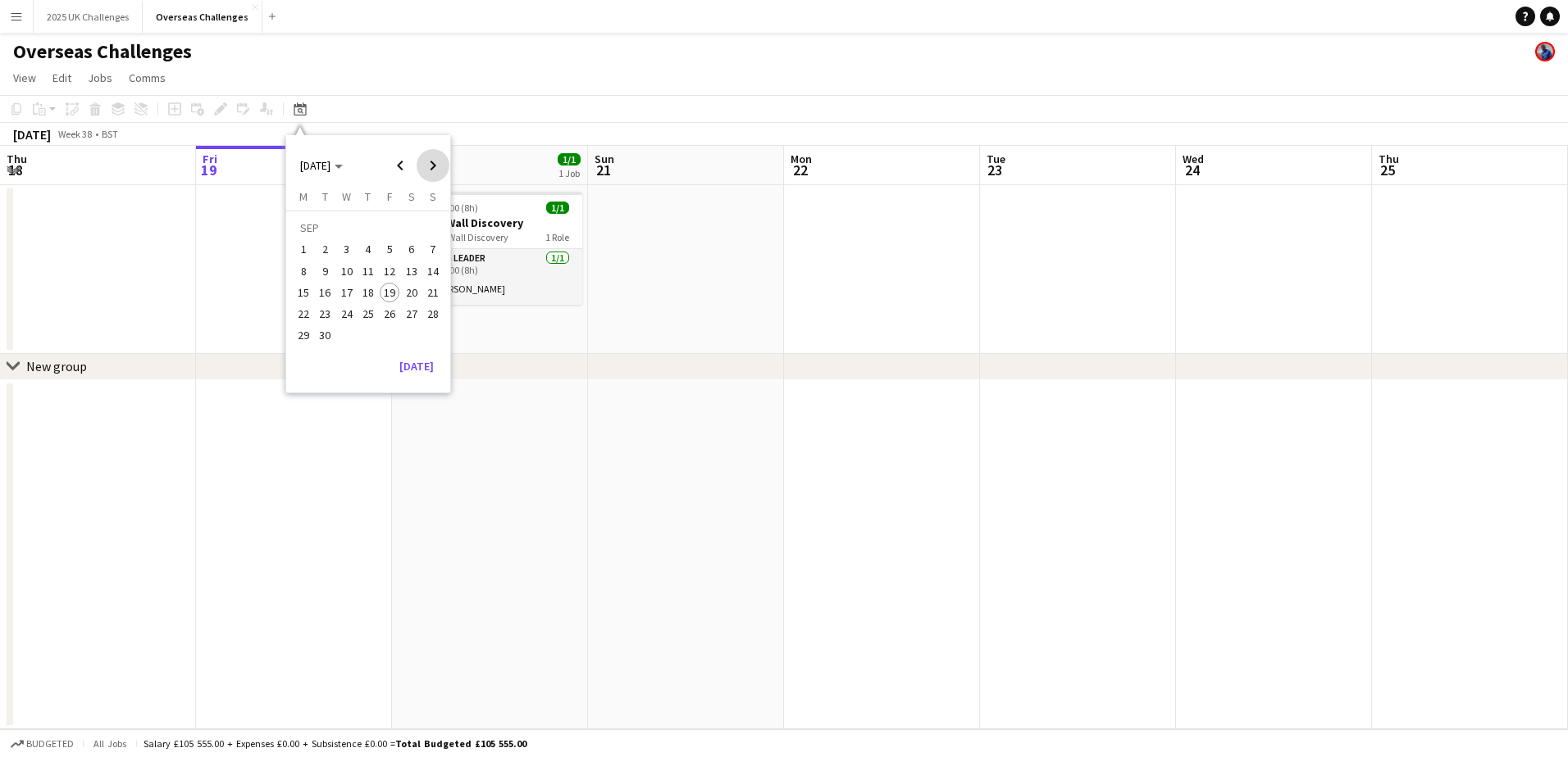
click at [427, 162] on span "Next month" at bounding box center [433, 165] width 33 height 33
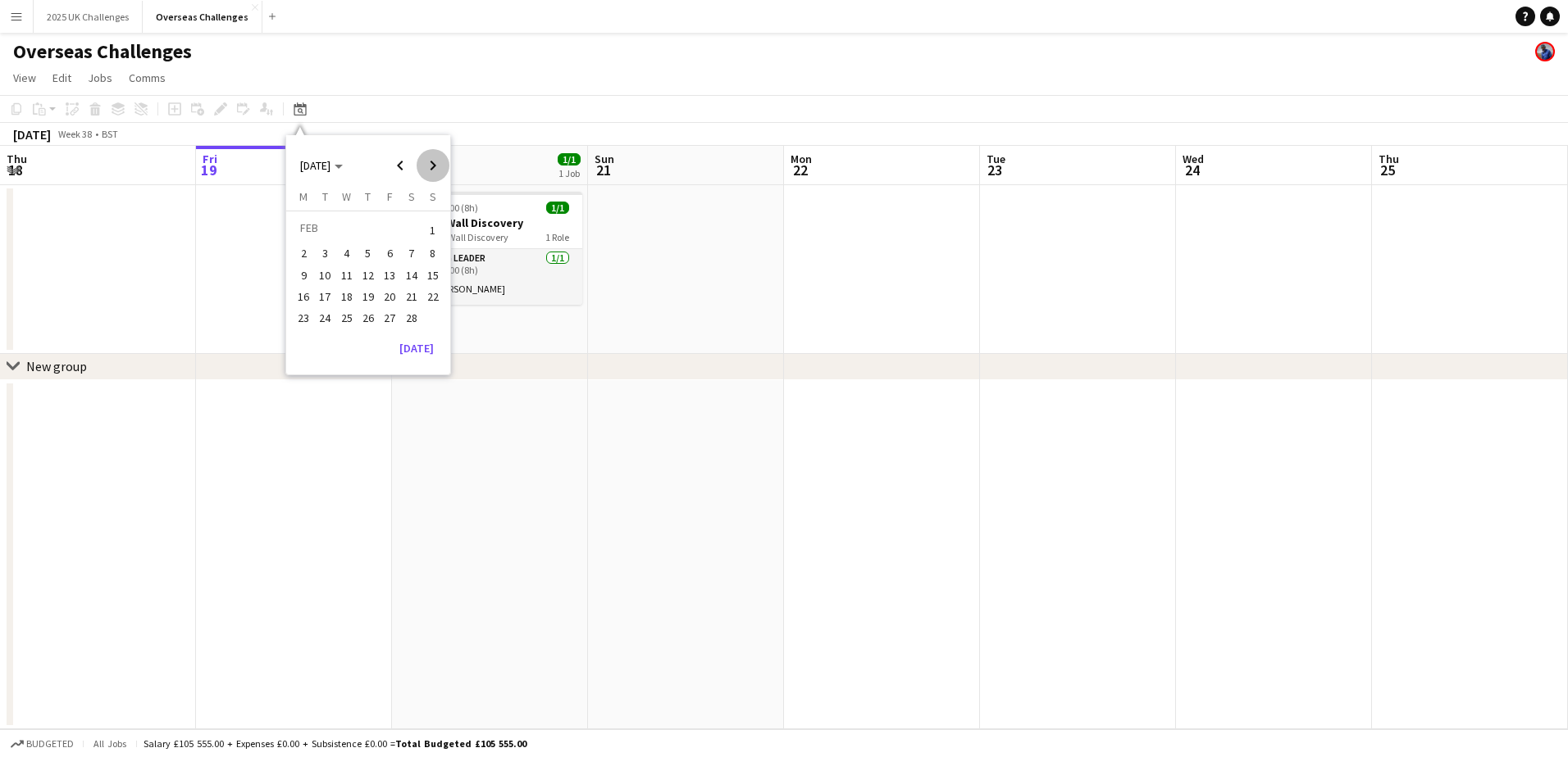
click at [427, 162] on span "Next month" at bounding box center [433, 165] width 33 height 33
click at [305, 339] on span "30" at bounding box center [303, 340] width 20 height 20
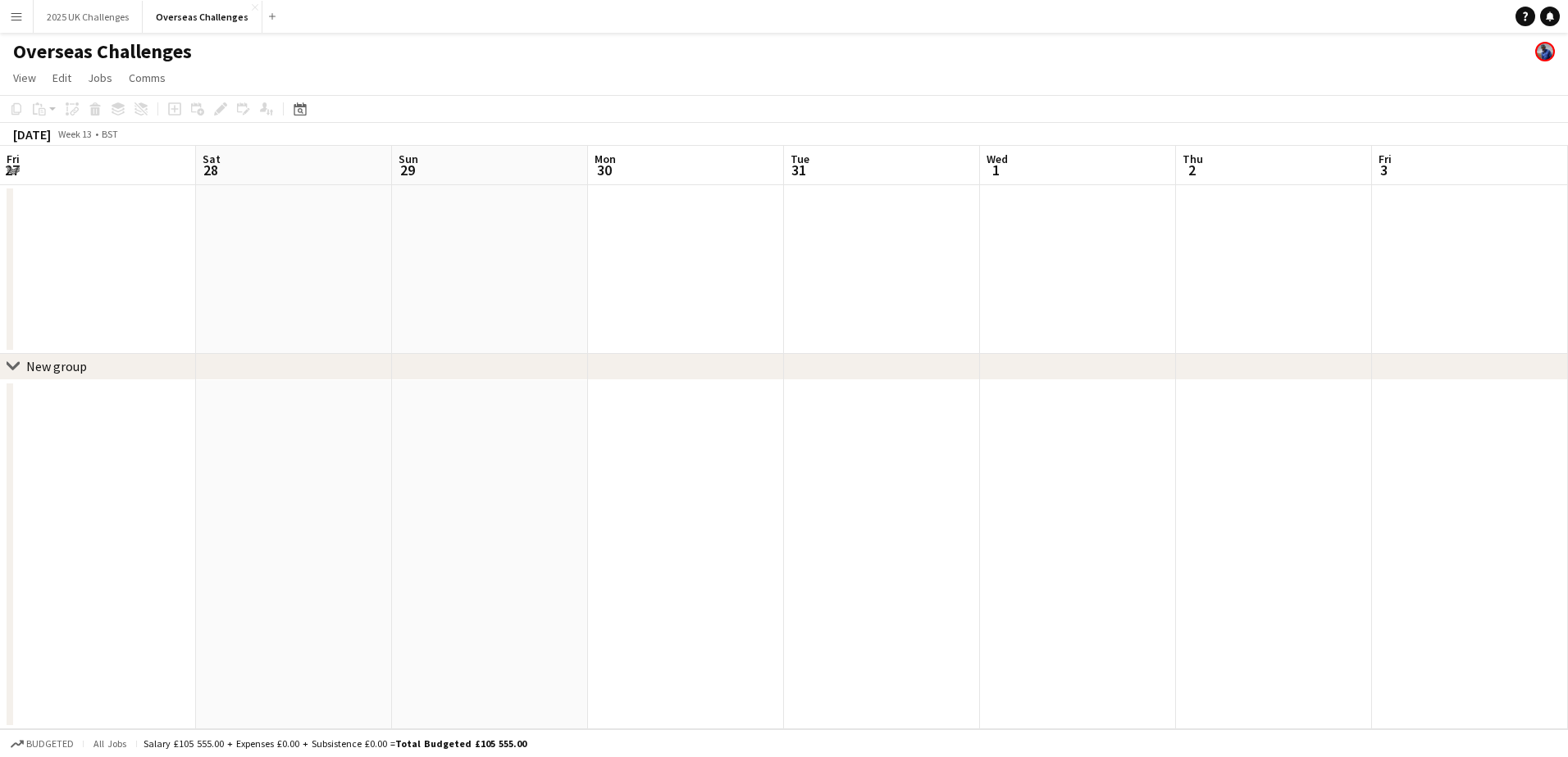
scroll to position [0, 564]
click at [454, 259] on app-date-cell at bounding box center [514, 270] width 196 height 169
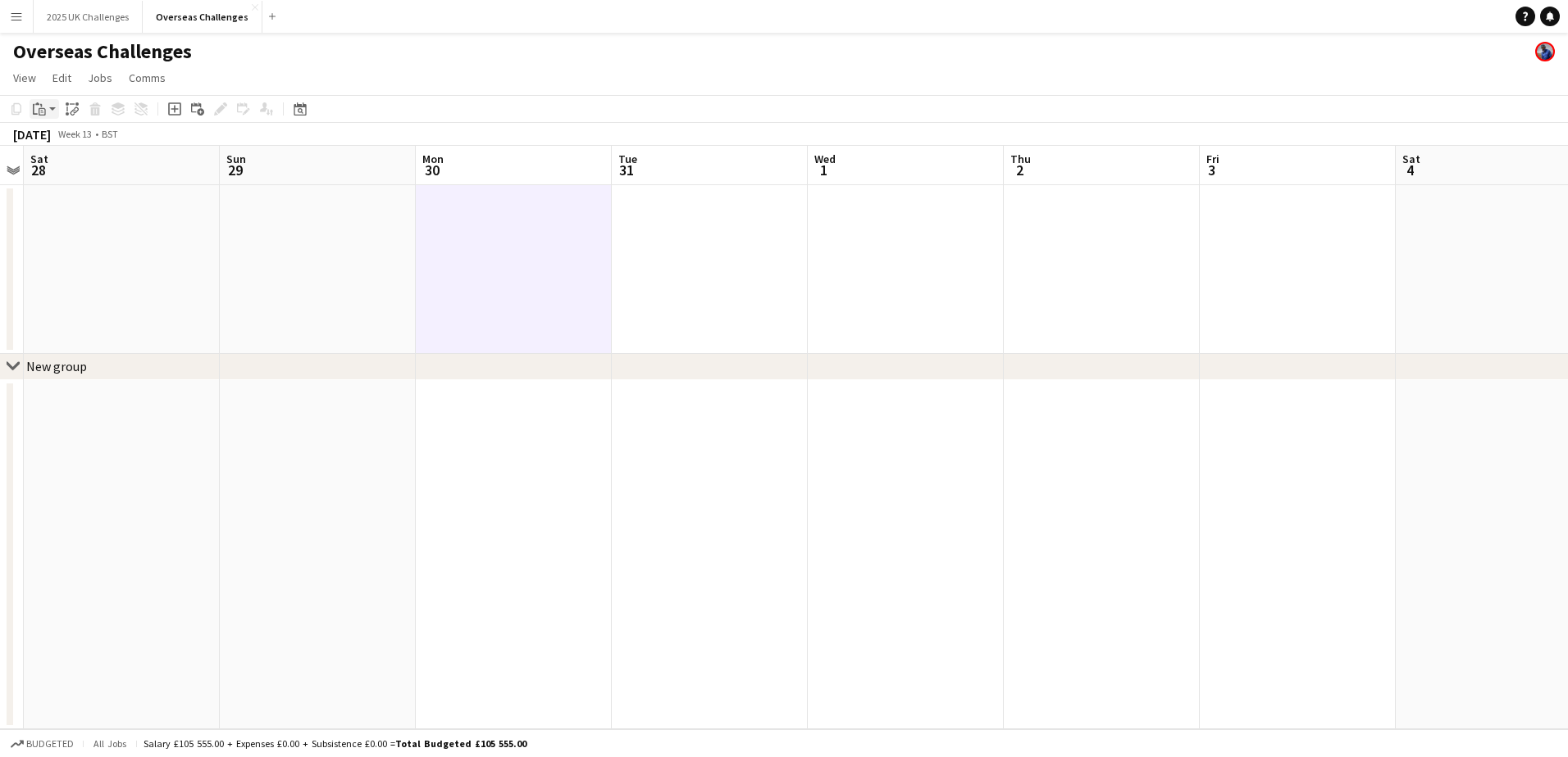
click at [44, 106] on icon "Paste" at bounding box center [39, 109] width 13 height 13
click at [55, 136] on link "Paste Ctrl+V" at bounding box center [120, 140] width 154 height 15
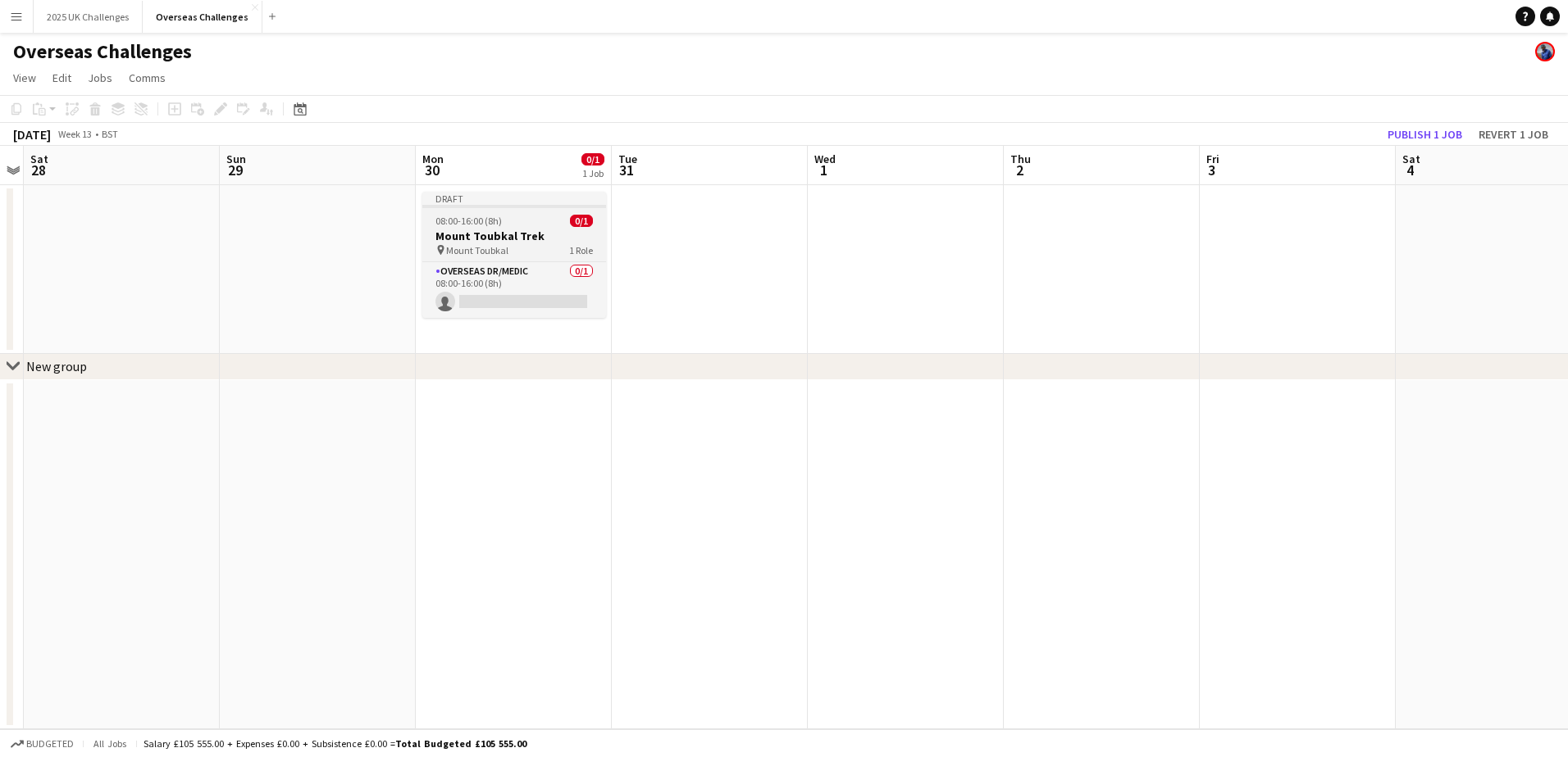
click at [508, 224] on div "08:00-16:00 (8h) 0/1" at bounding box center [514, 221] width 184 height 12
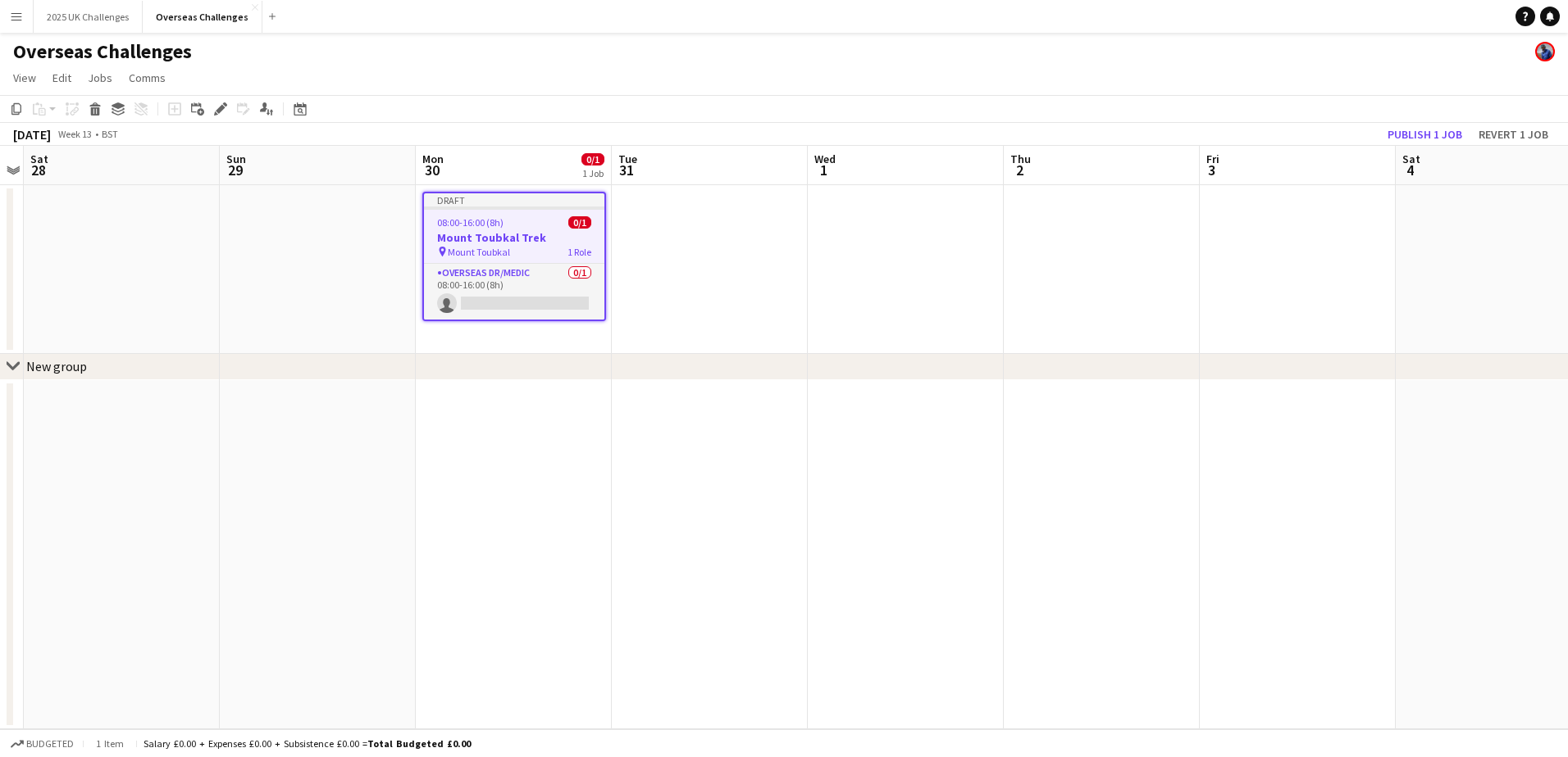
click at [528, 238] on h3 "Mount Toubkal Trek" at bounding box center [514, 238] width 180 height 15
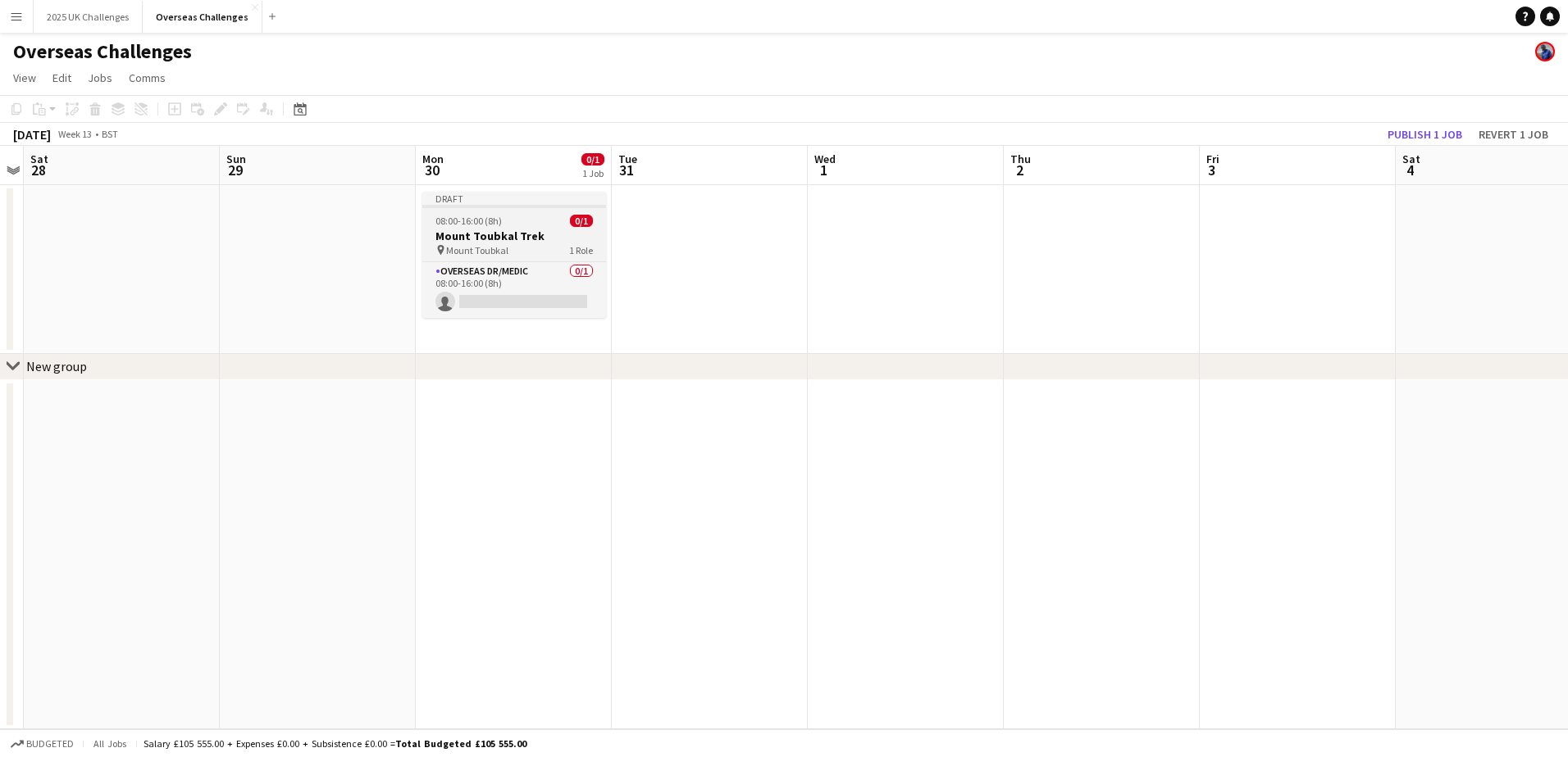
click at [528, 238] on h3 "Mount Toubkal Trek" at bounding box center [514, 236] width 184 height 15
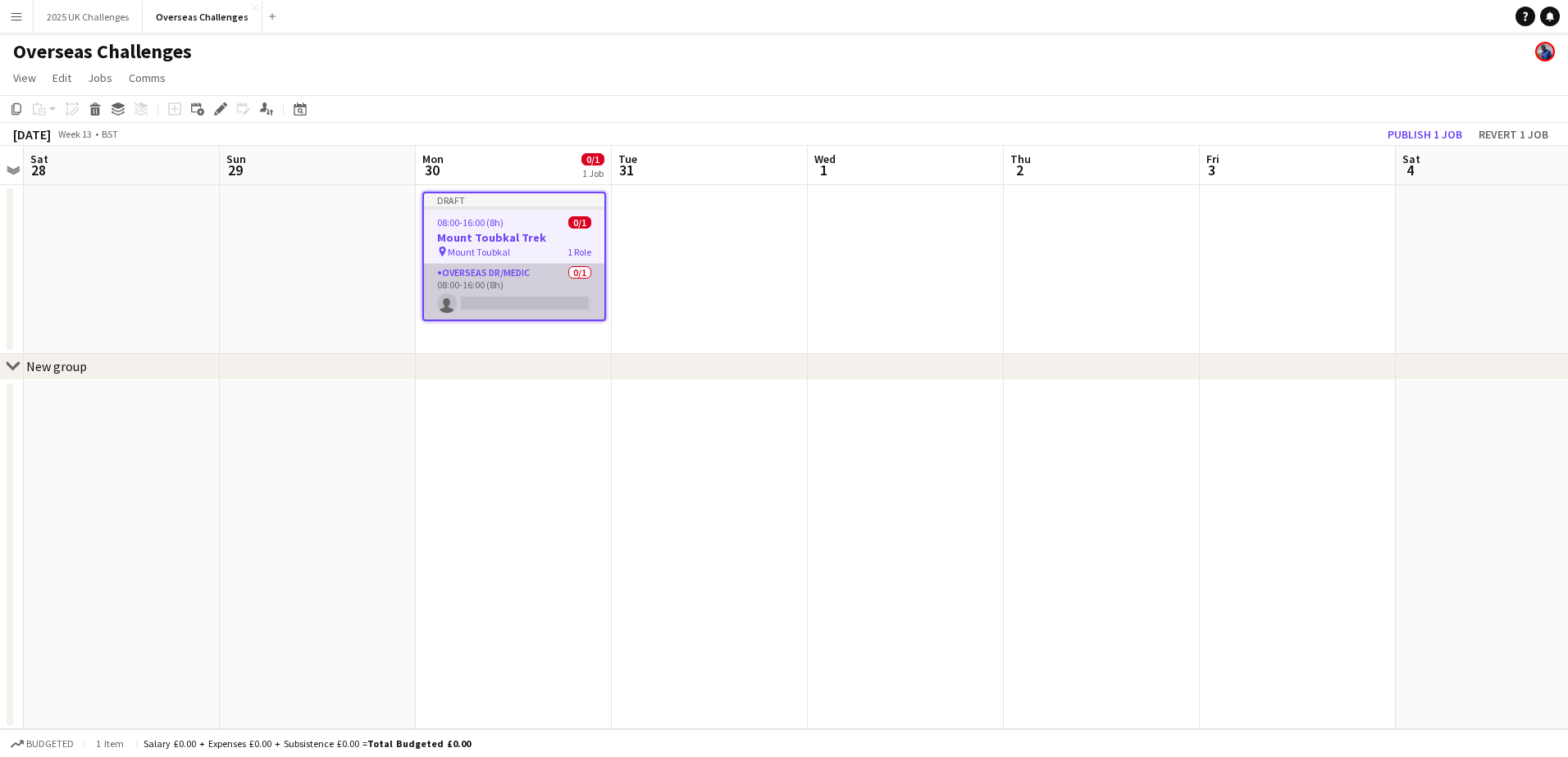
click at [547, 306] on app-card-role "Overseas Dr/Medic 0/1 08:00-16:00 (8h) single-neutral-actions" at bounding box center [514, 291] width 180 height 56
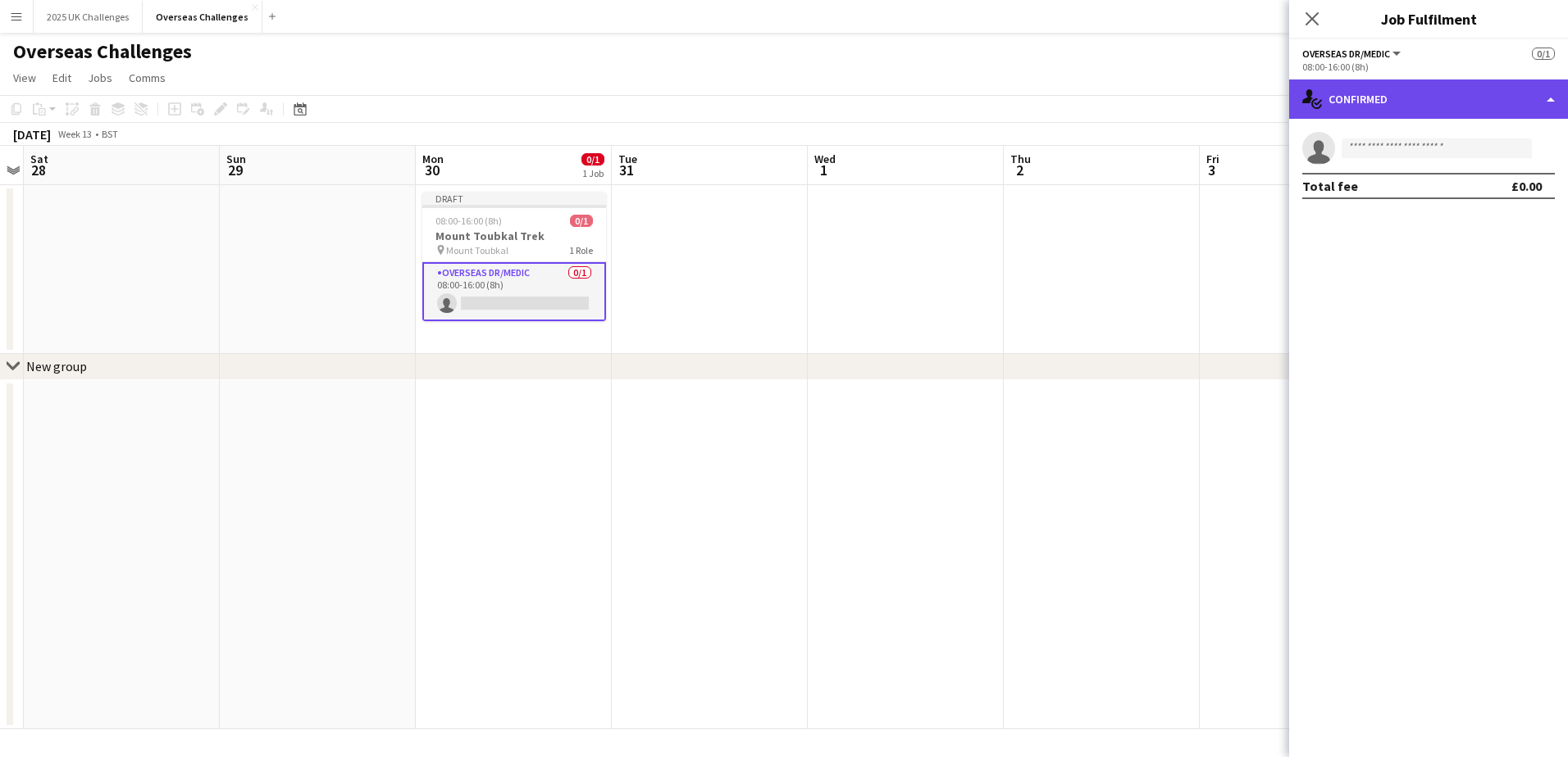
click at [1252, 94] on div "single-neutral-actions-check-2 Confirmed" at bounding box center [1429, 98] width 279 height 39
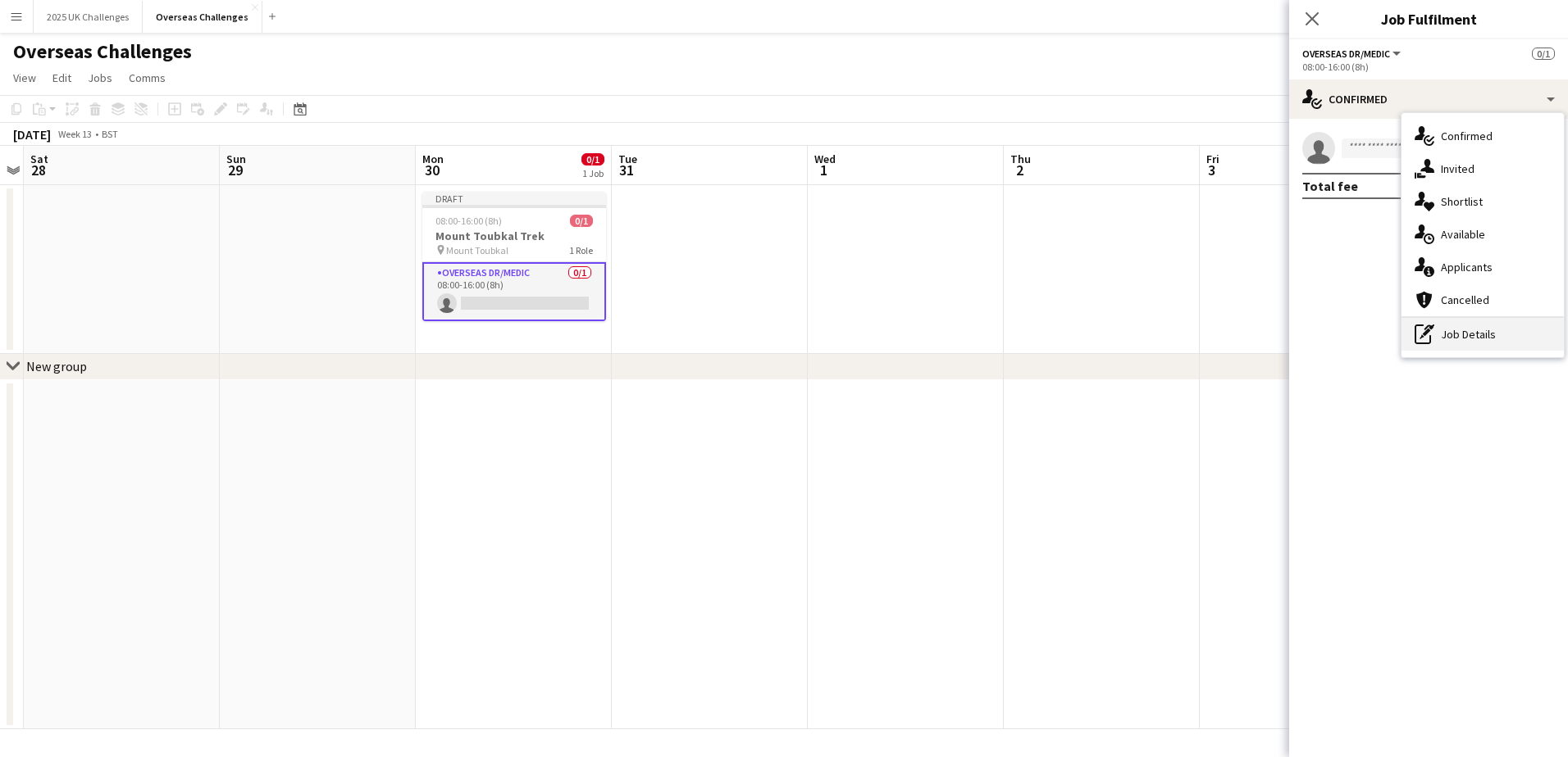
click at [1252, 318] on div "pen-write Job Details" at bounding box center [1483, 334] width 162 height 33
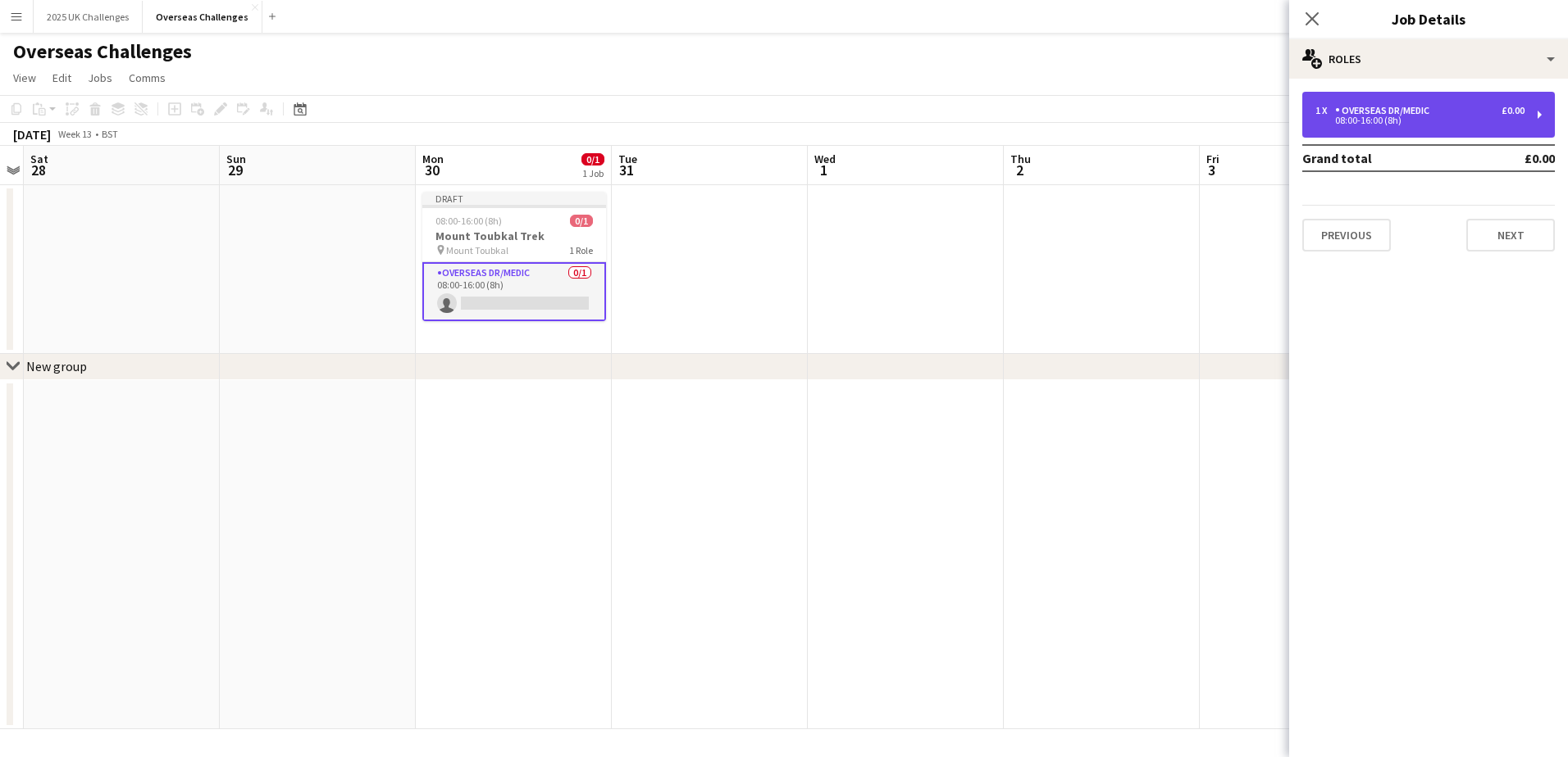
click at [1252, 116] on div "Overseas Dr/Medic" at bounding box center [1385, 111] width 101 height 11
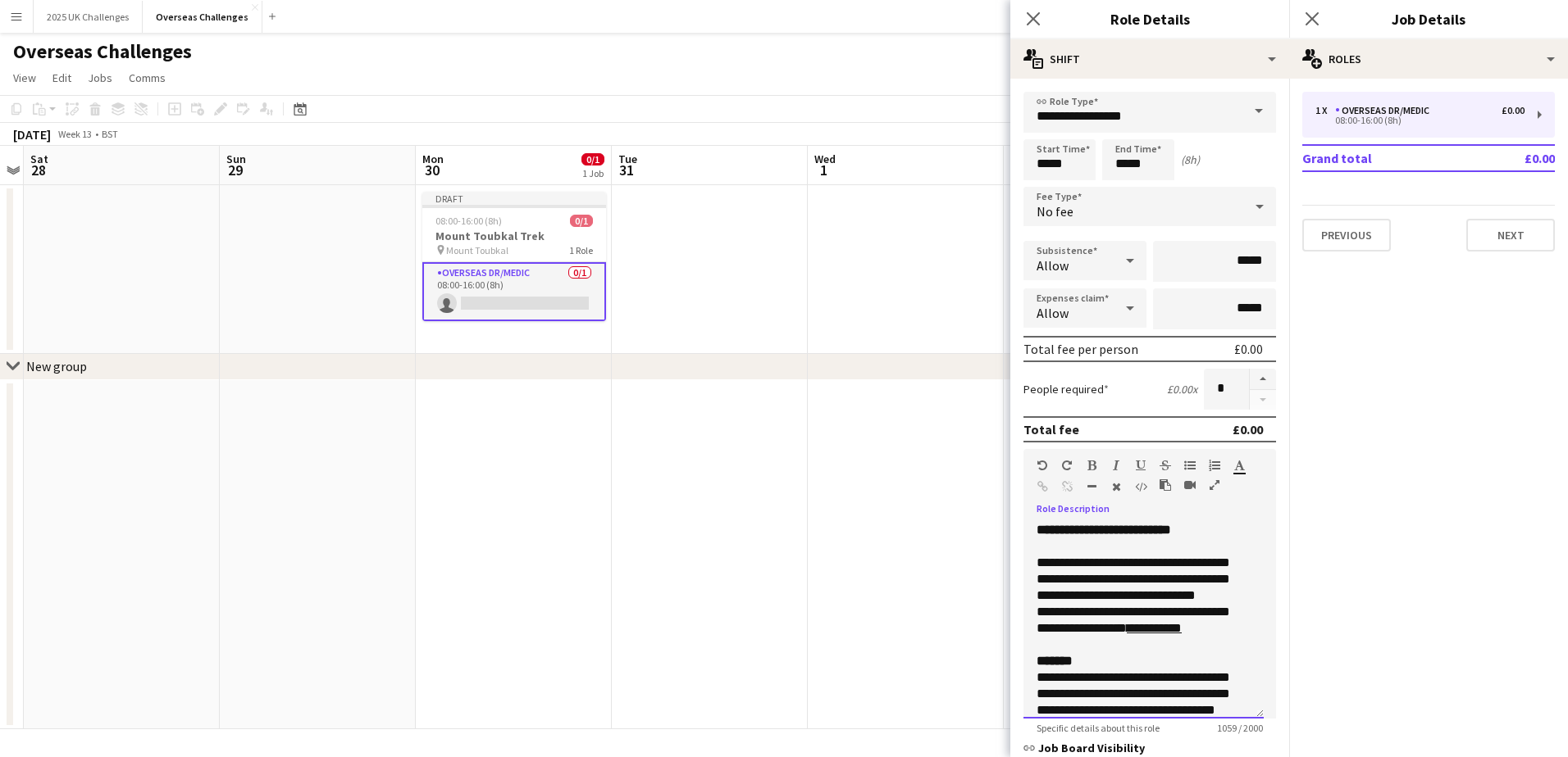
click at [1236, 535] on div "**********" at bounding box center [1143, 620] width 240 height 197
click at [1252, 13] on icon "Close pop-in" at bounding box center [1312, 18] width 16 height 16
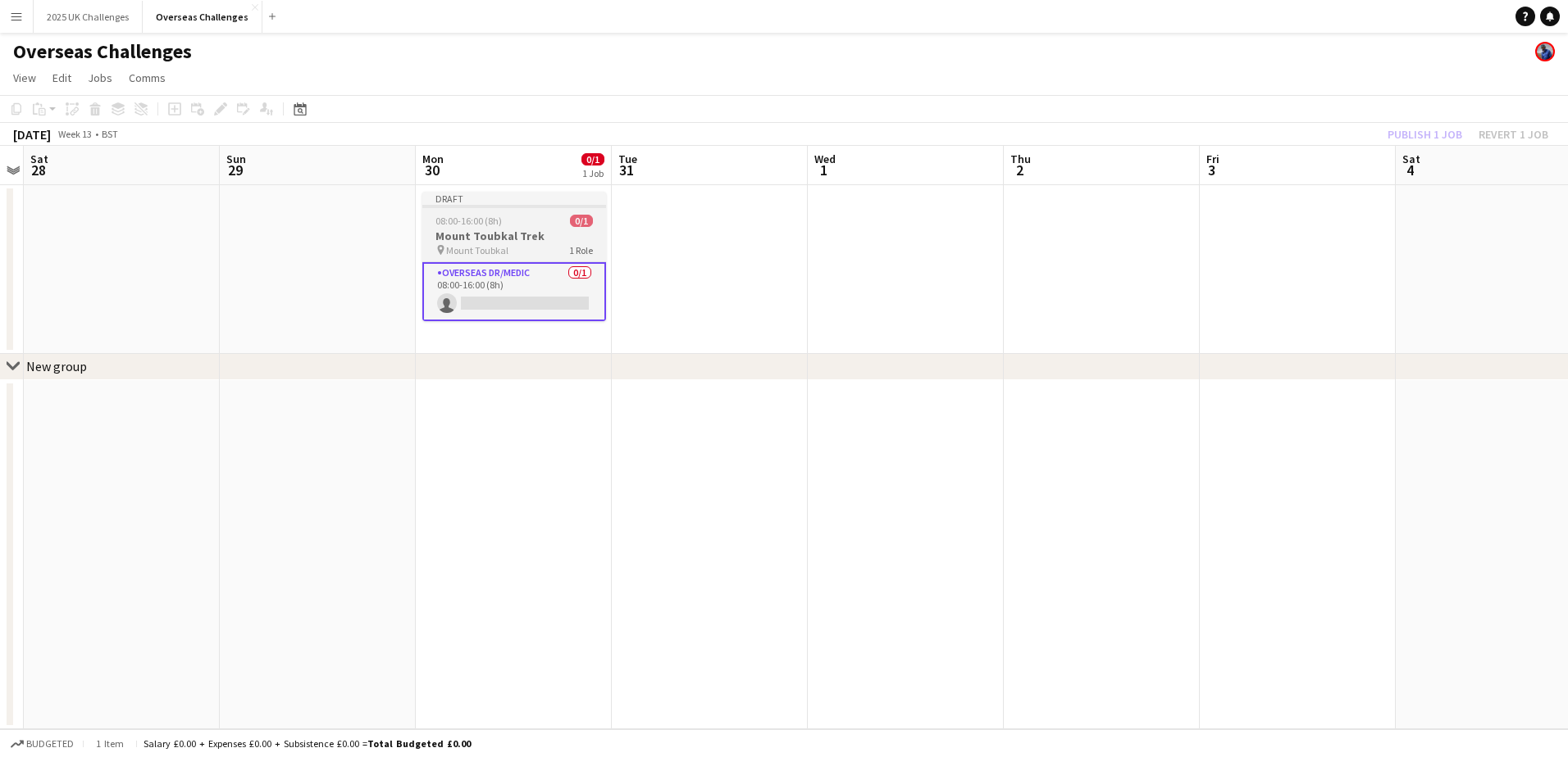
click at [508, 234] on h3 "Mount Toubkal Trek" at bounding box center [514, 236] width 184 height 15
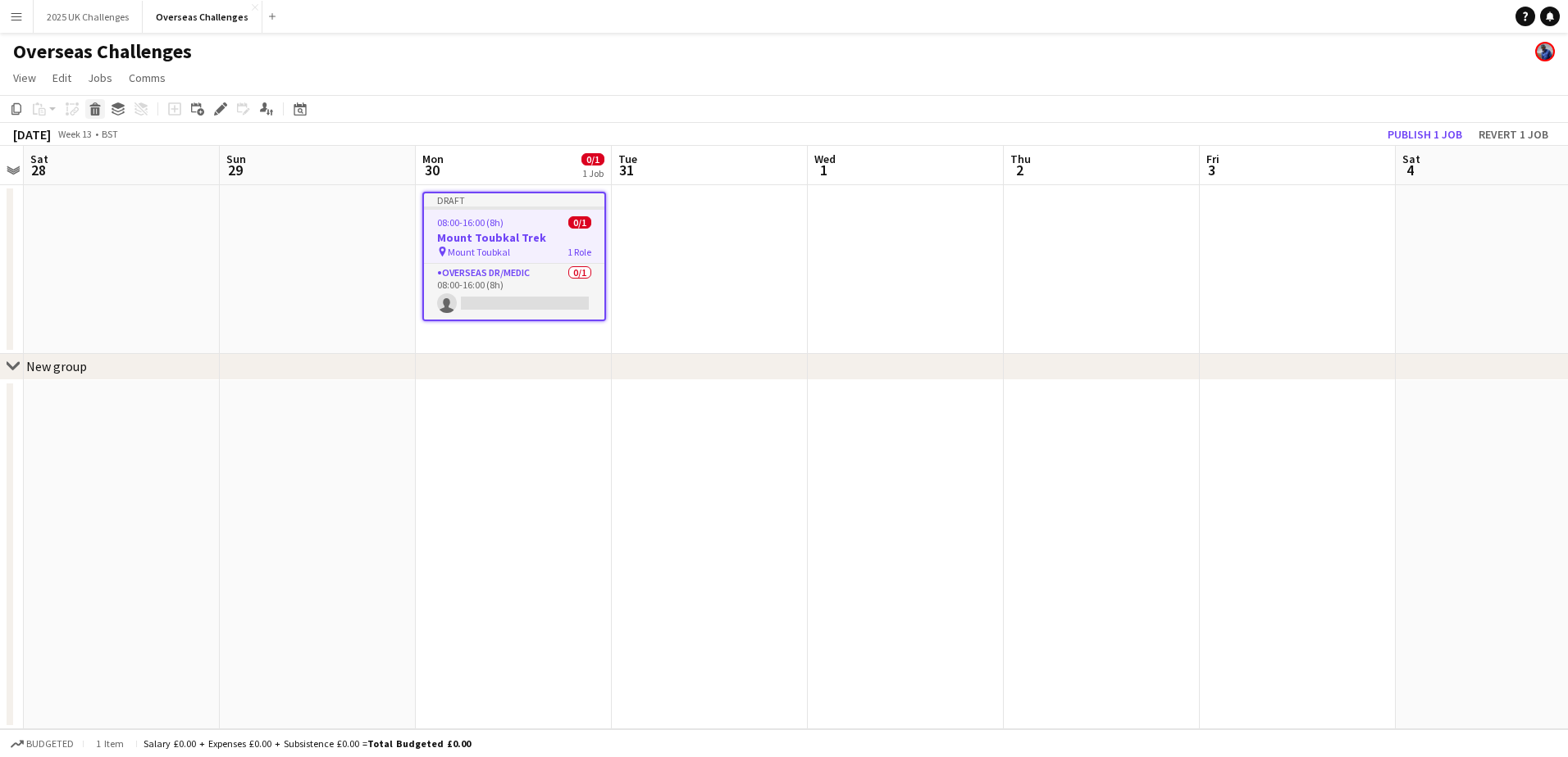
click at [98, 112] on icon at bounding box center [96, 111] width 9 height 8
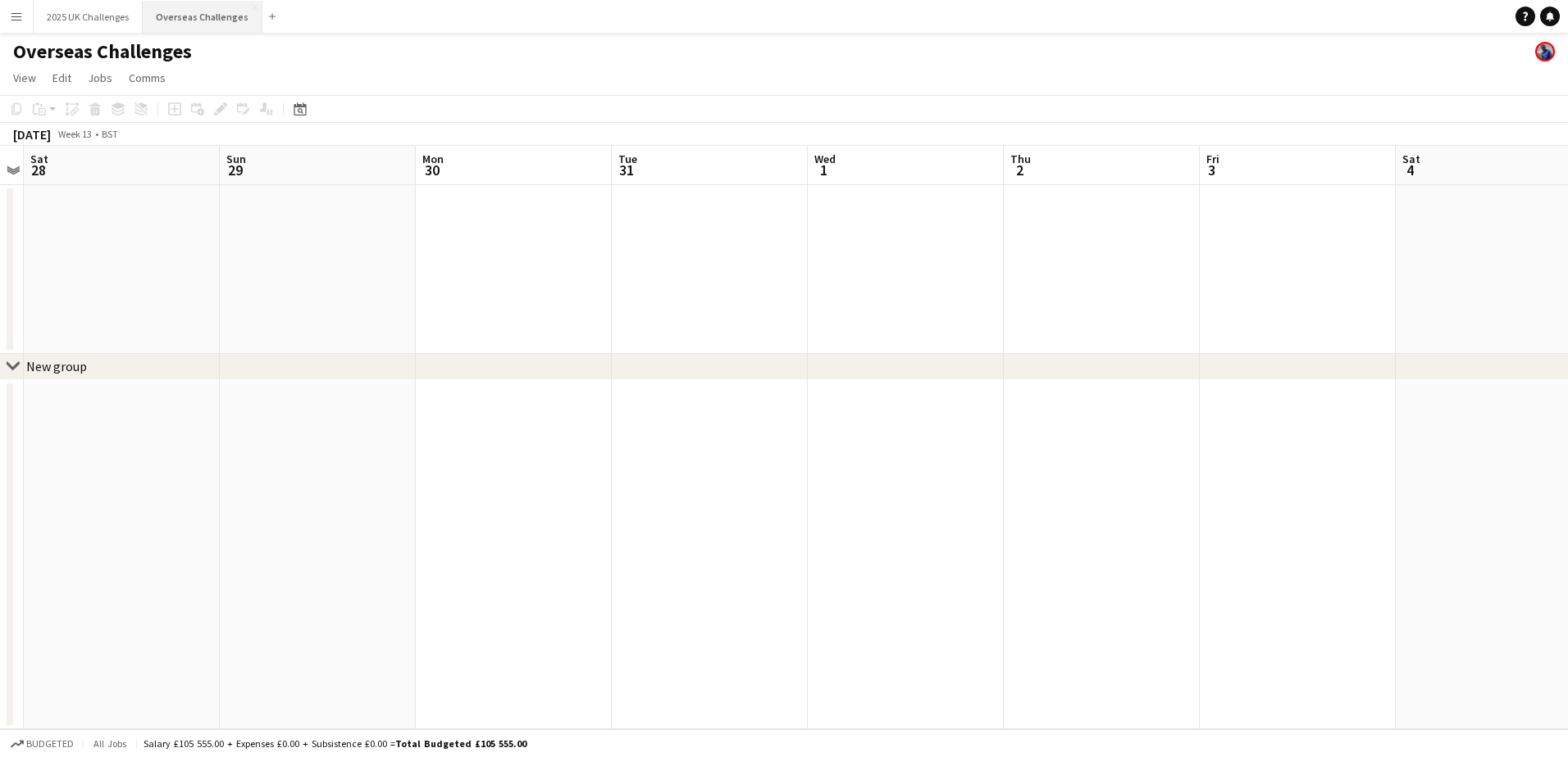
click at [194, 9] on button "Overseas Challenges Close" at bounding box center [203, 17] width 120 height 32
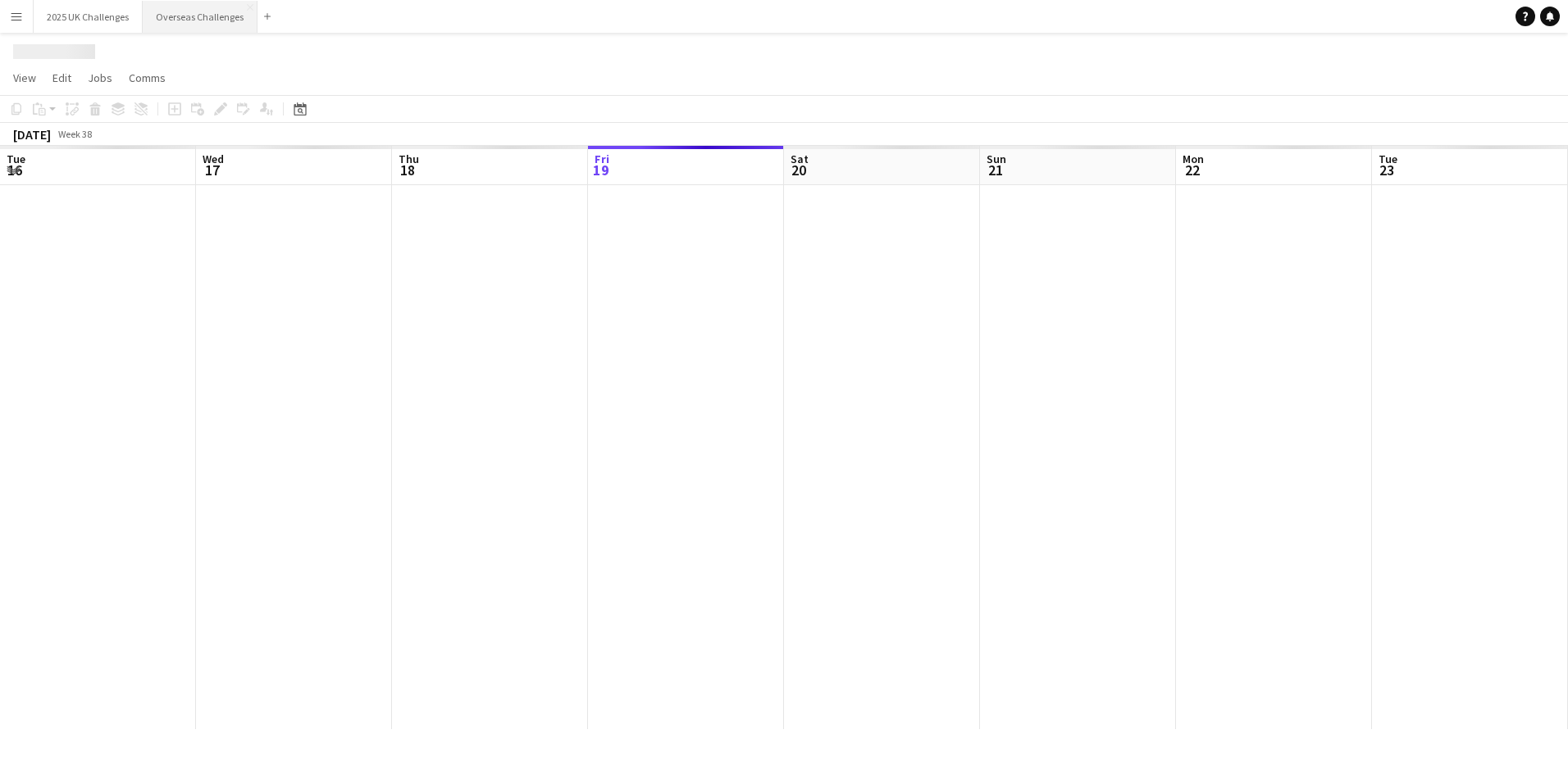
scroll to position [0, 392]
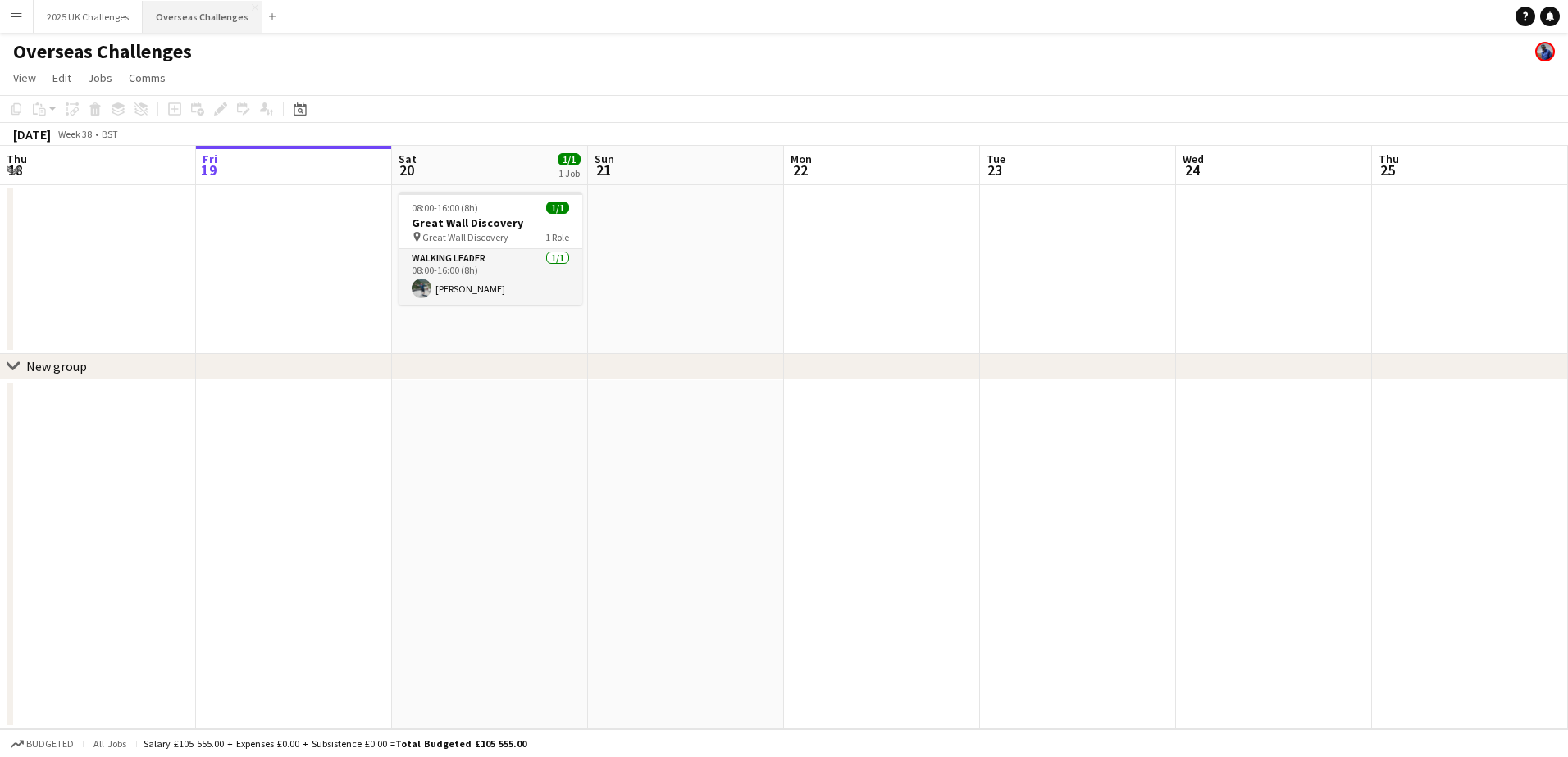
click at [201, 16] on button "Overseas Challenges Close" at bounding box center [203, 17] width 120 height 32
click at [309, 118] on div "Date picker" at bounding box center [299, 109] width 20 height 20
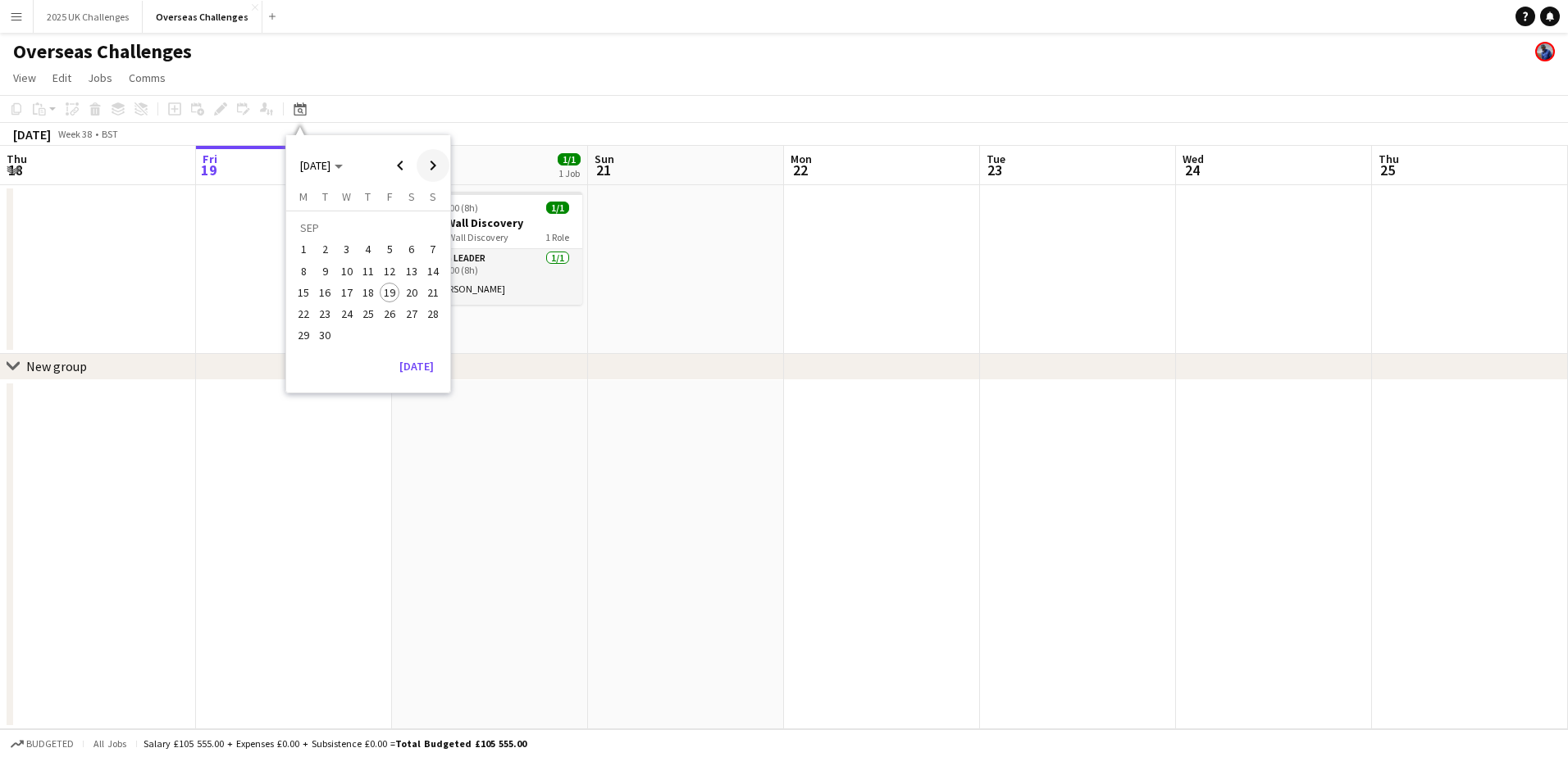
click at [429, 160] on span "Next month" at bounding box center [433, 165] width 33 height 33
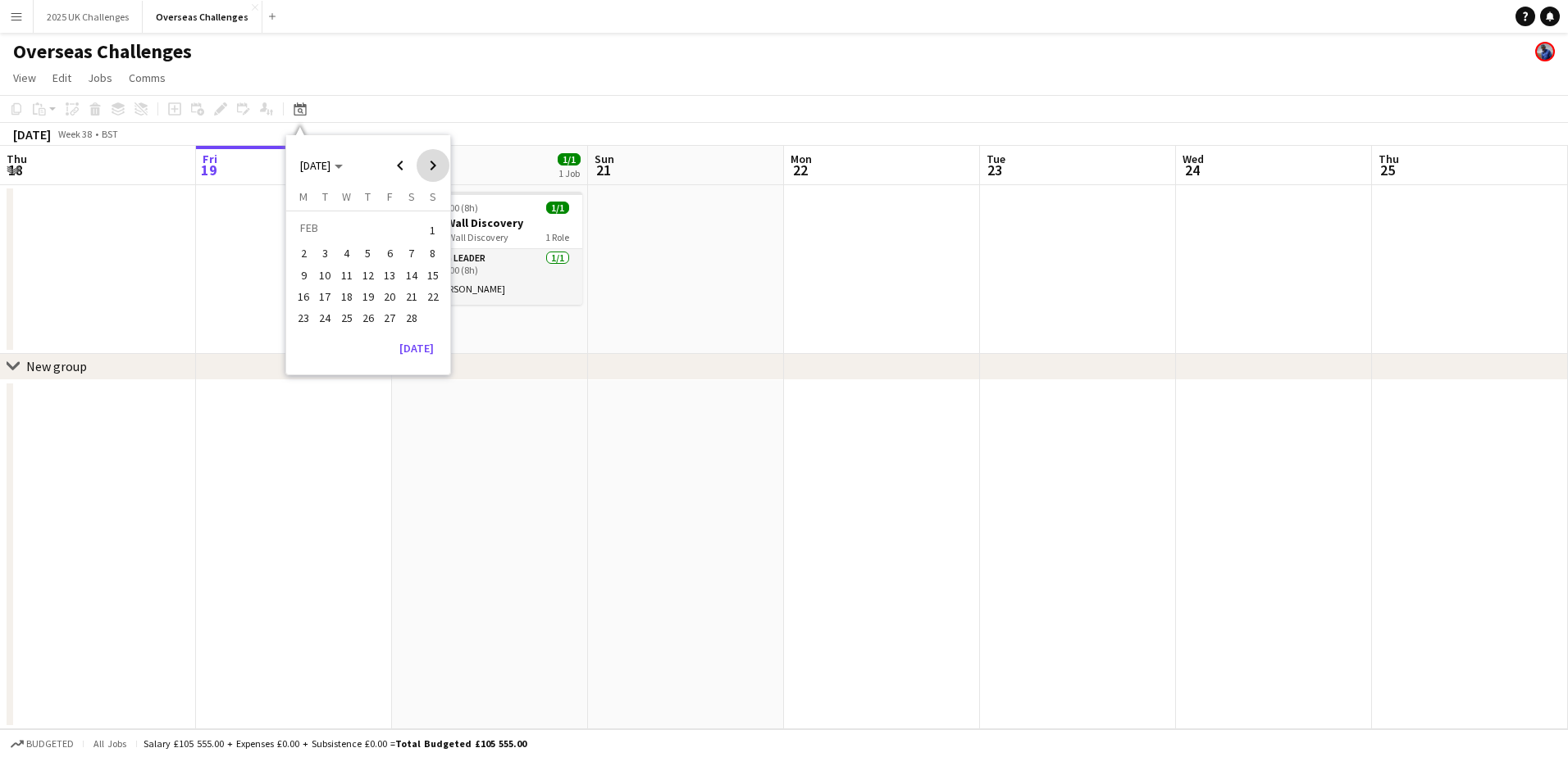
click at [429, 160] on span "Next month" at bounding box center [433, 165] width 33 height 33
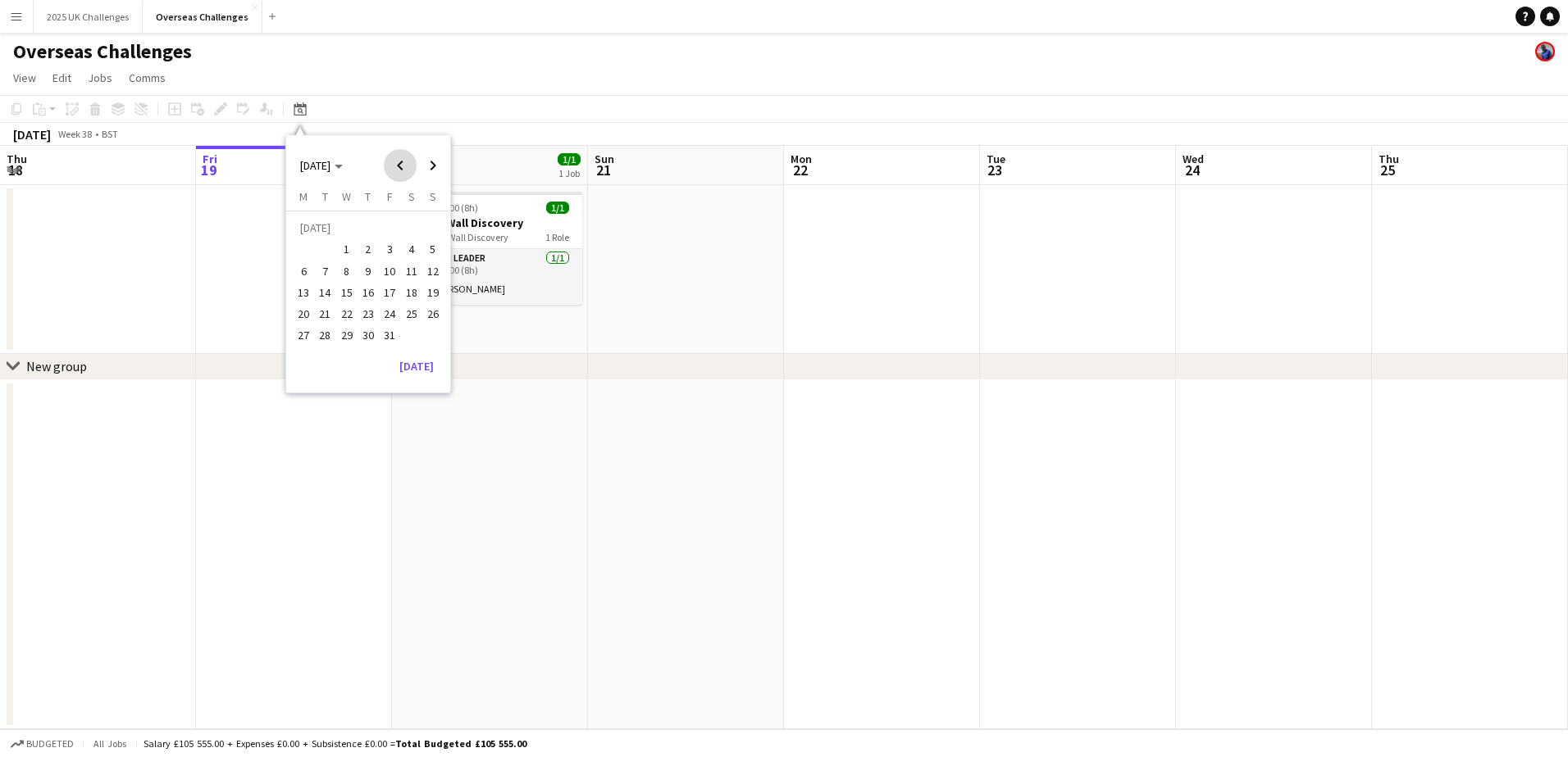
click at [392, 162] on span "Previous month" at bounding box center [400, 165] width 33 height 33
click at [328, 336] on span "30" at bounding box center [326, 336] width 20 height 20
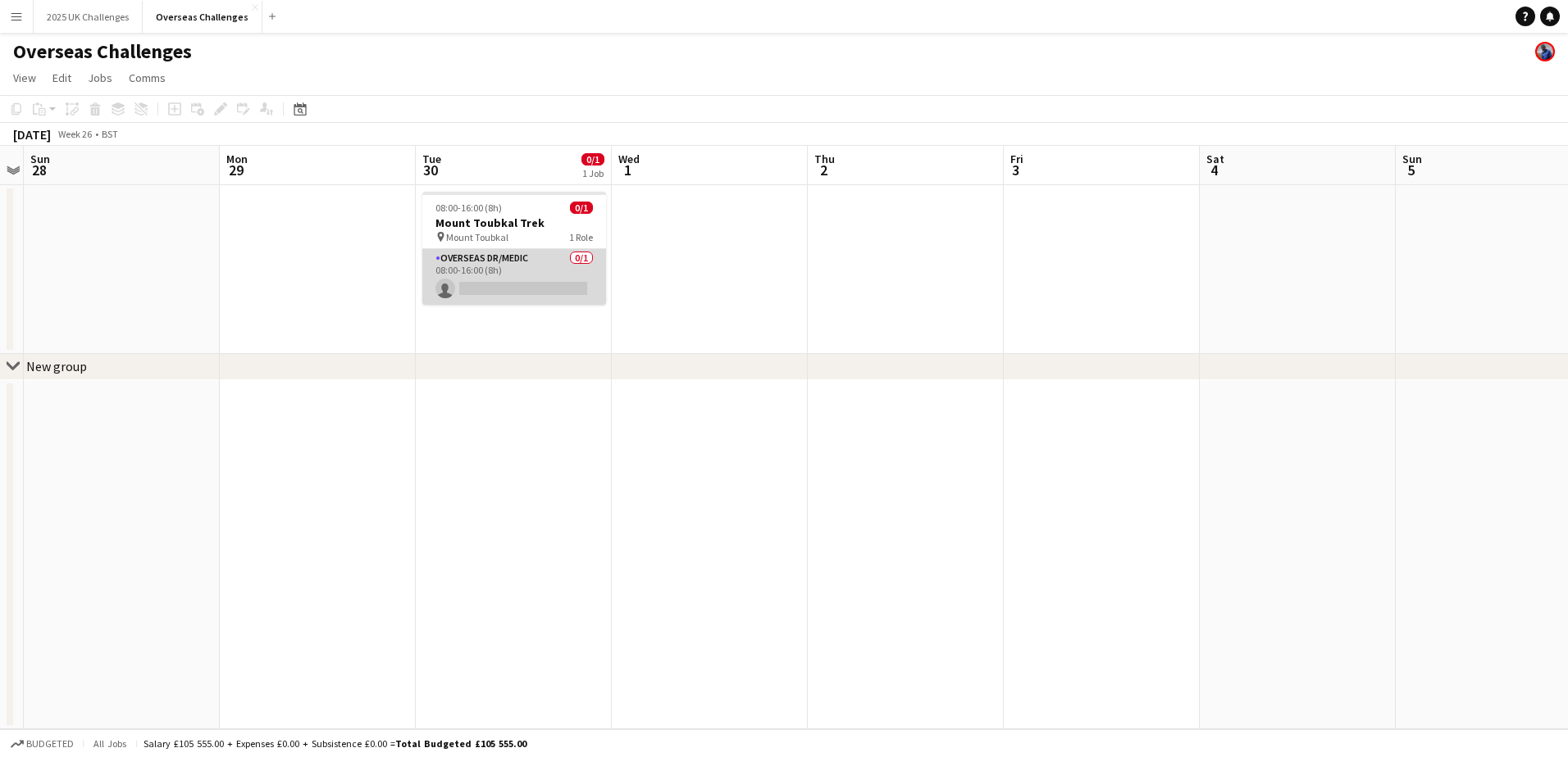
click at [540, 282] on app-card-role "Overseas Dr/Medic 0/1 08:00-16:00 (8h) single-neutral-actions" at bounding box center [514, 277] width 184 height 56
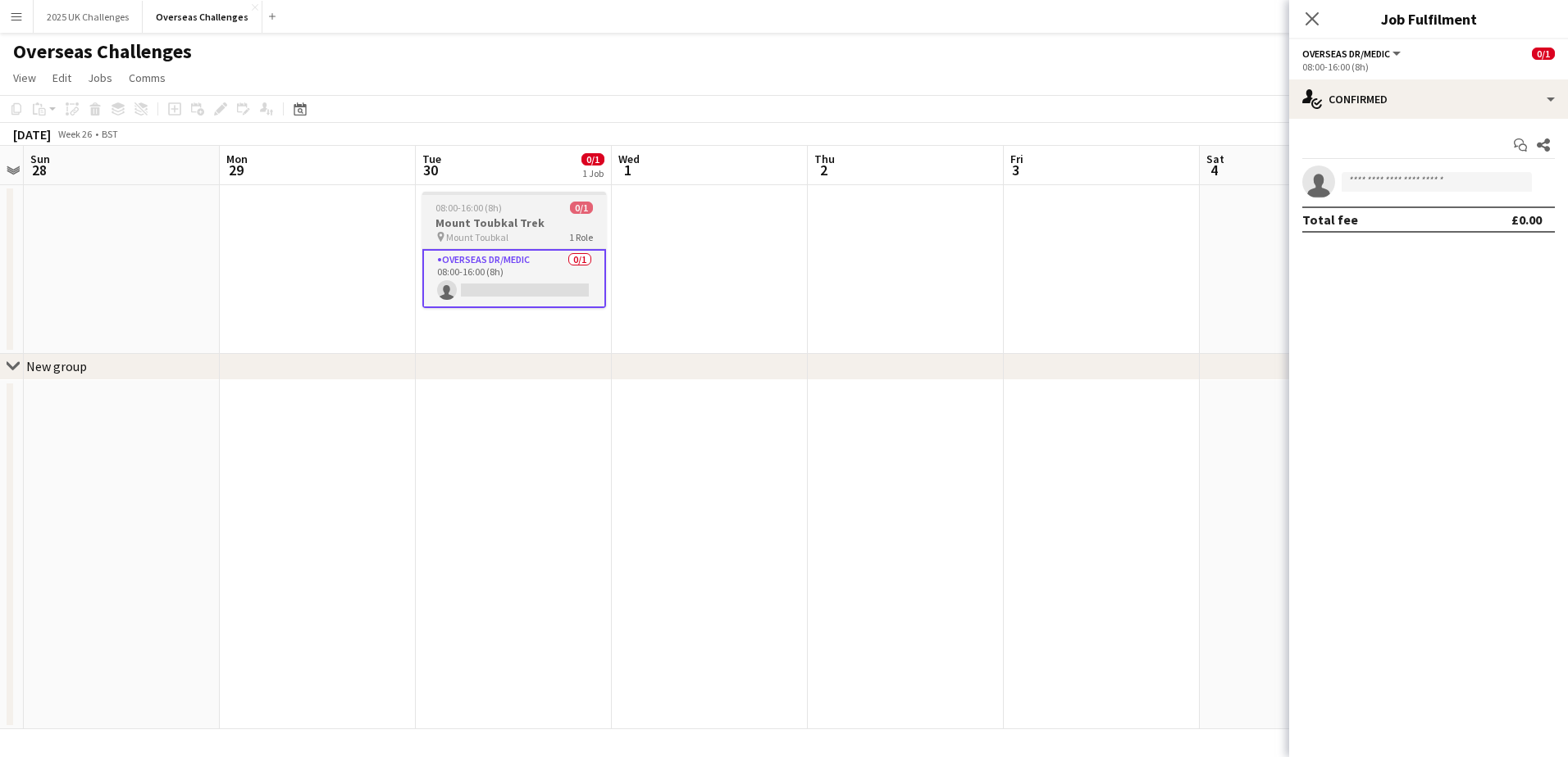
click at [528, 236] on div "pin Mount Toubkal 1 Role" at bounding box center [514, 237] width 184 height 13
click at [1252, 23] on div "Close pop-in" at bounding box center [1312, 18] width 46 height 37
click at [1252, 23] on icon "Close pop-in" at bounding box center [1312, 18] width 16 height 16
